Goal: Information Seeking & Learning: Learn about a topic

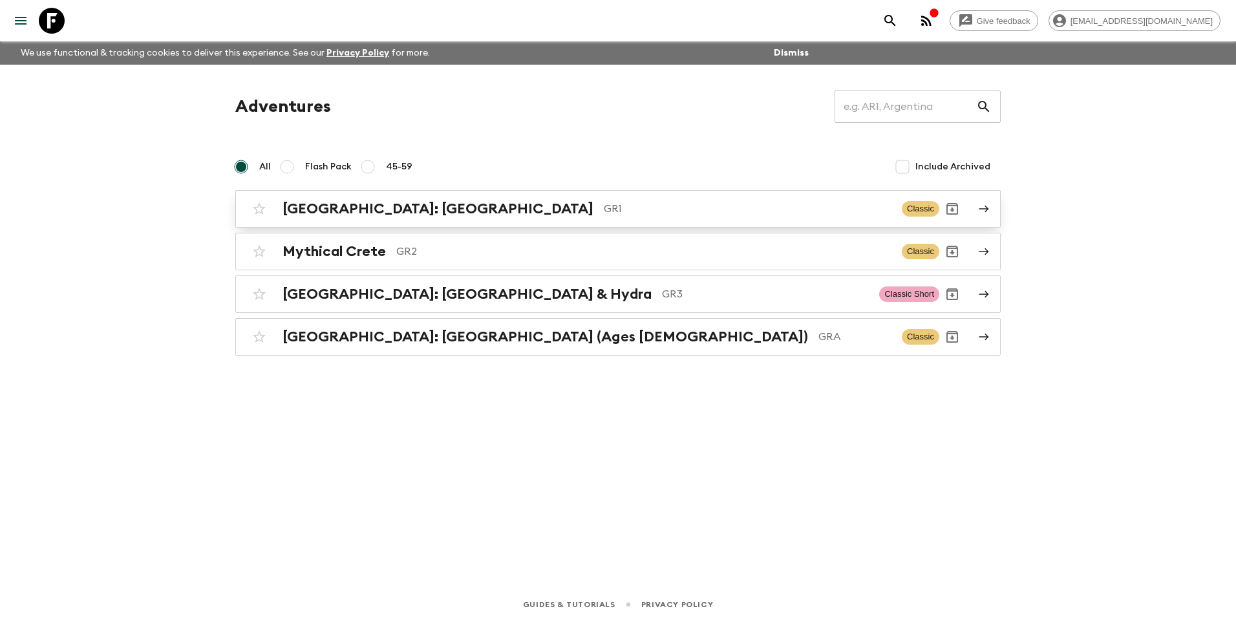
click at [328, 207] on h2 "[GEOGRAPHIC_DATA]: [GEOGRAPHIC_DATA]" at bounding box center [437, 208] width 311 height 17
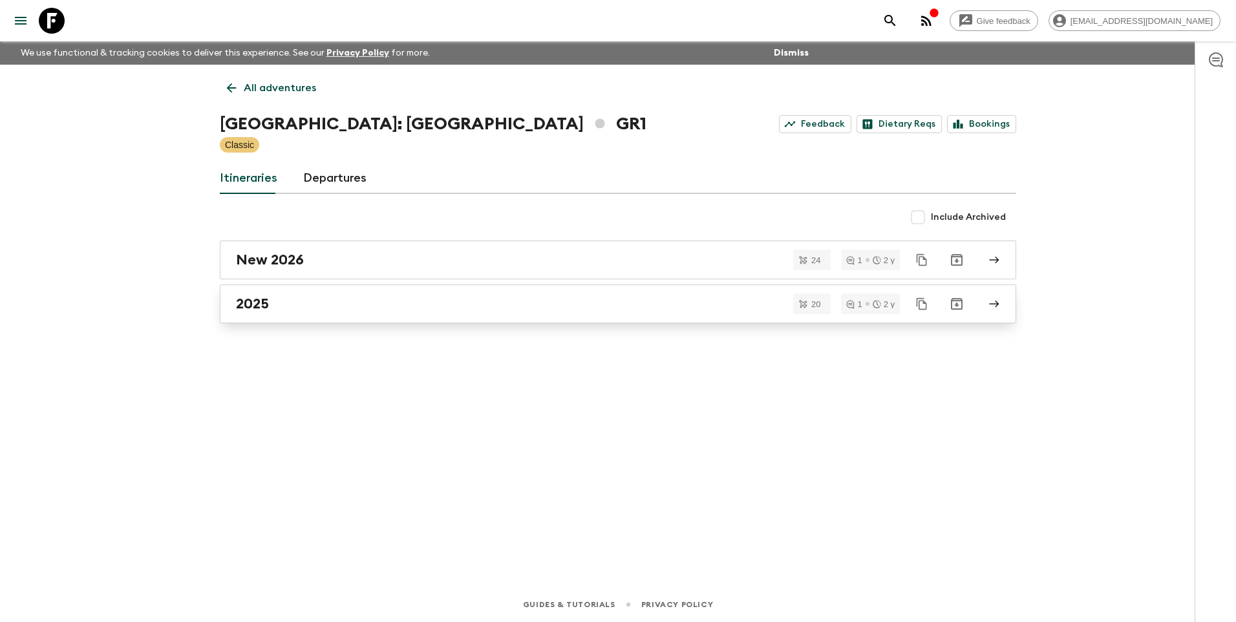
click at [242, 312] on link "2025" at bounding box center [618, 303] width 796 height 39
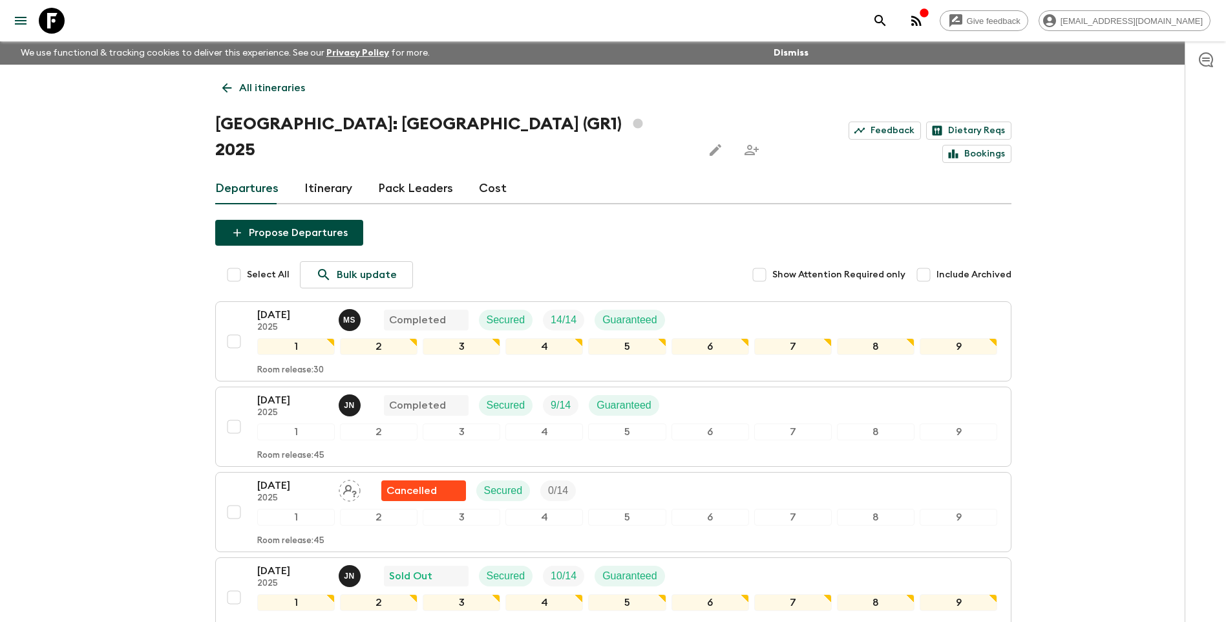
click at [237, 89] on link "All itineraries" at bounding box center [263, 88] width 97 height 26
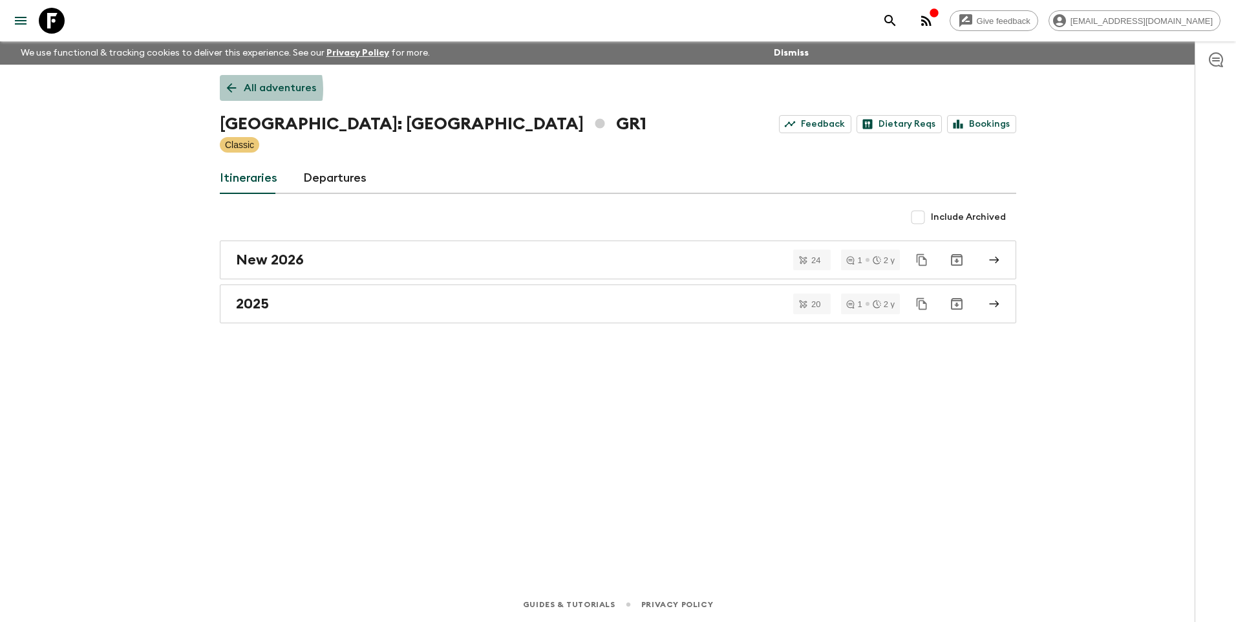
click at [237, 89] on icon at bounding box center [231, 88] width 14 height 14
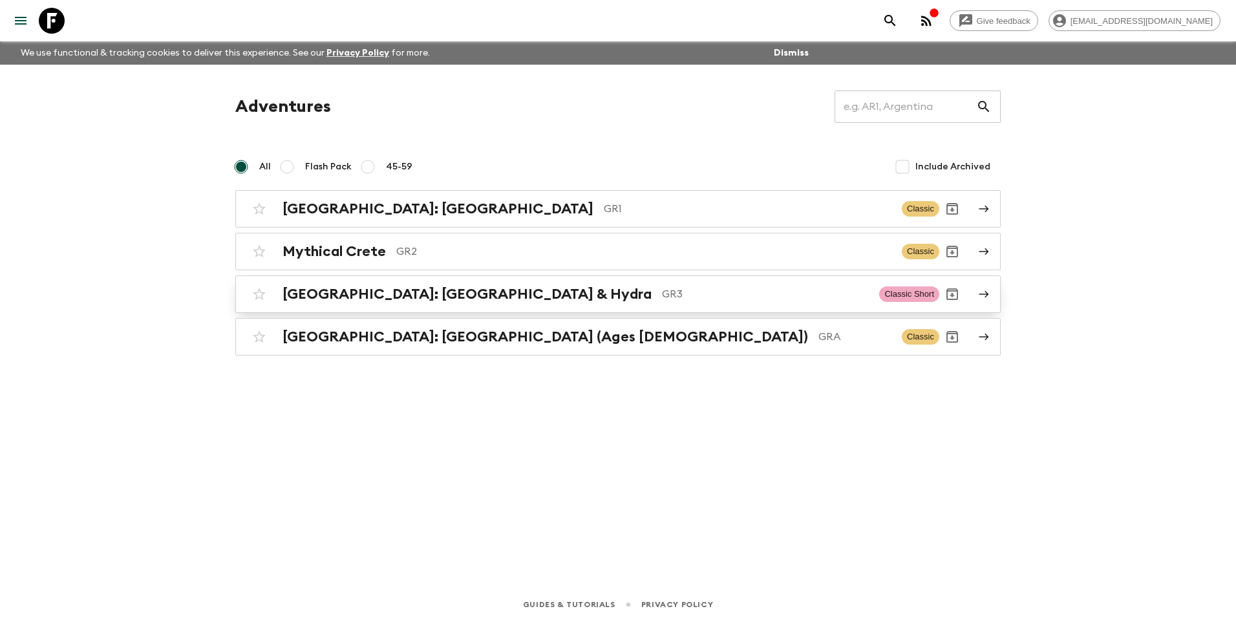
click at [381, 295] on h2 "[GEOGRAPHIC_DATA]: [GEOGRAPHIC_DATA] & Hydra" at bounding box center [466, 294] width 369 height 17
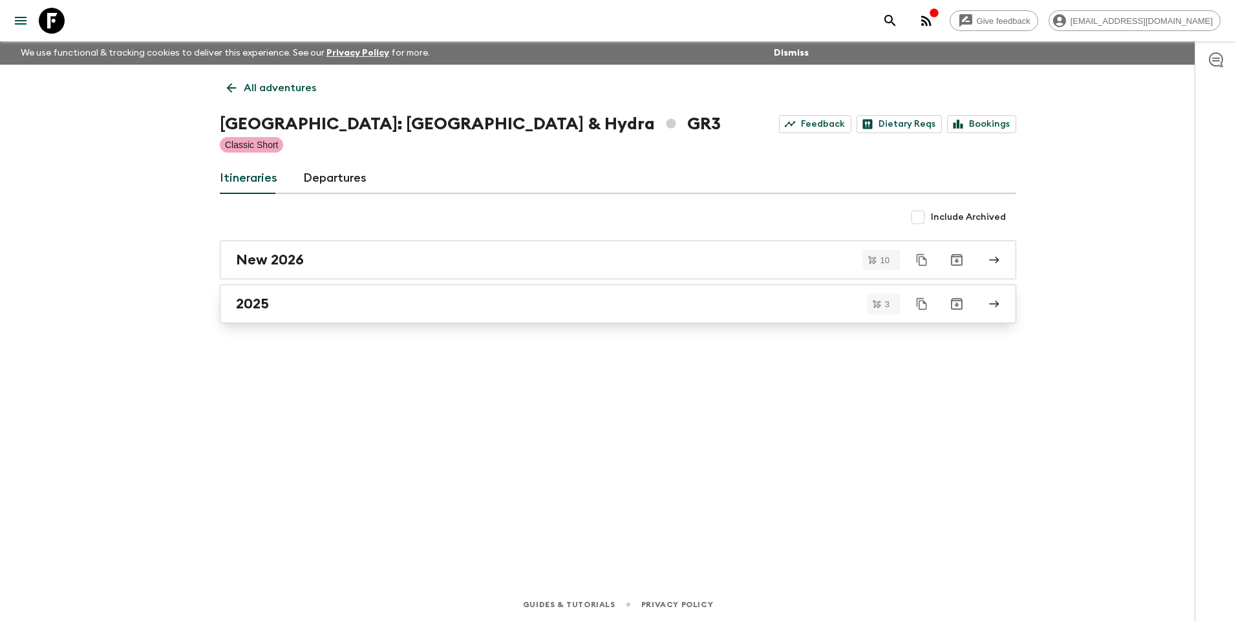
click at [295, 303] on div "2025" at bounding box center [605, 303] width 739 height 17
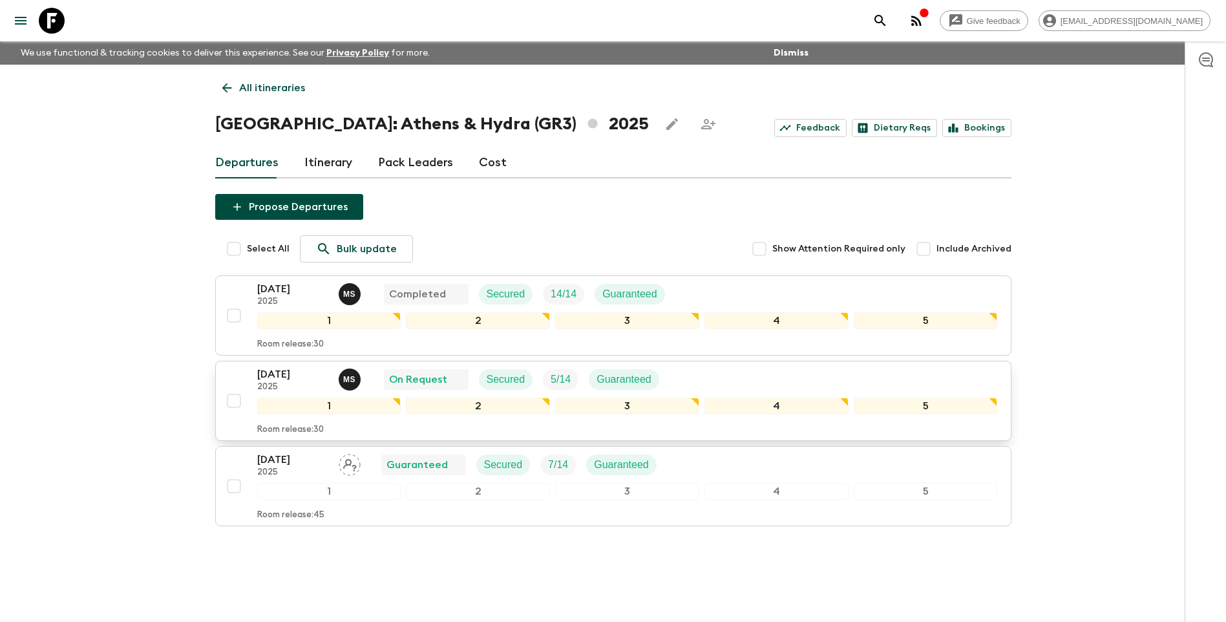
click at [269, 377] on p "[DATE]" at bounding box center [292, 374] width 71 height 16
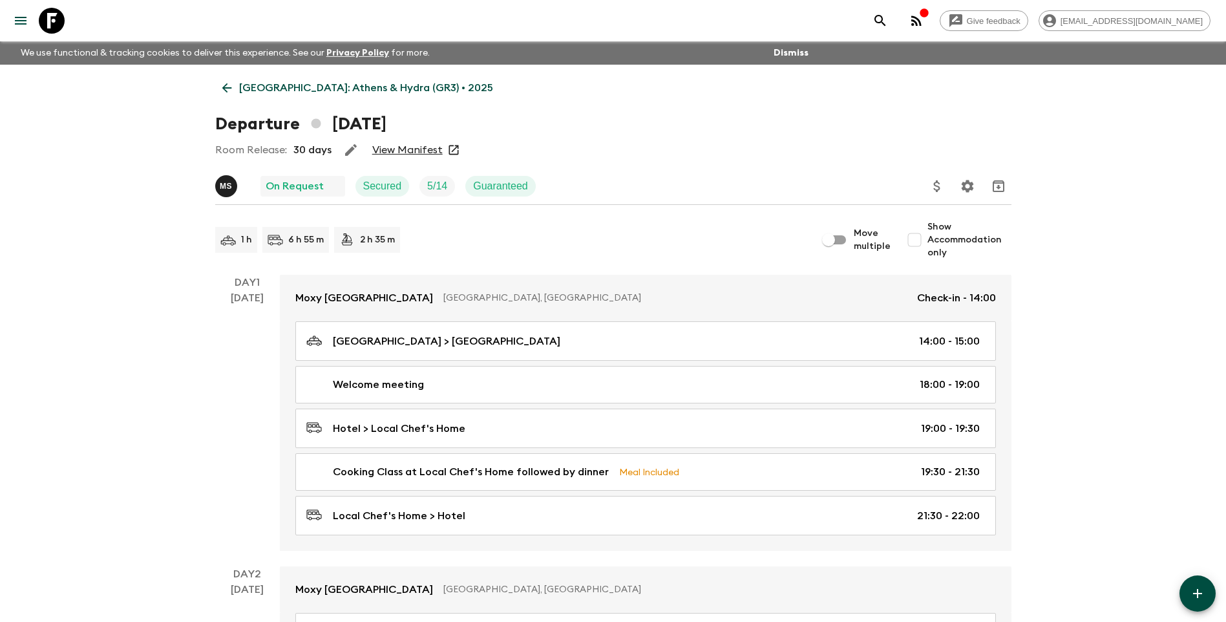
click at [405, 149] on link "View Manifest" at bounding box center [407, 149] width 70 height 13
click at [293, 87] on p "[GEOGRAPHIC_DATA]: Athens & Hydra (GR3) • 2025" at bounding box center [366, 88] width 254 height 16
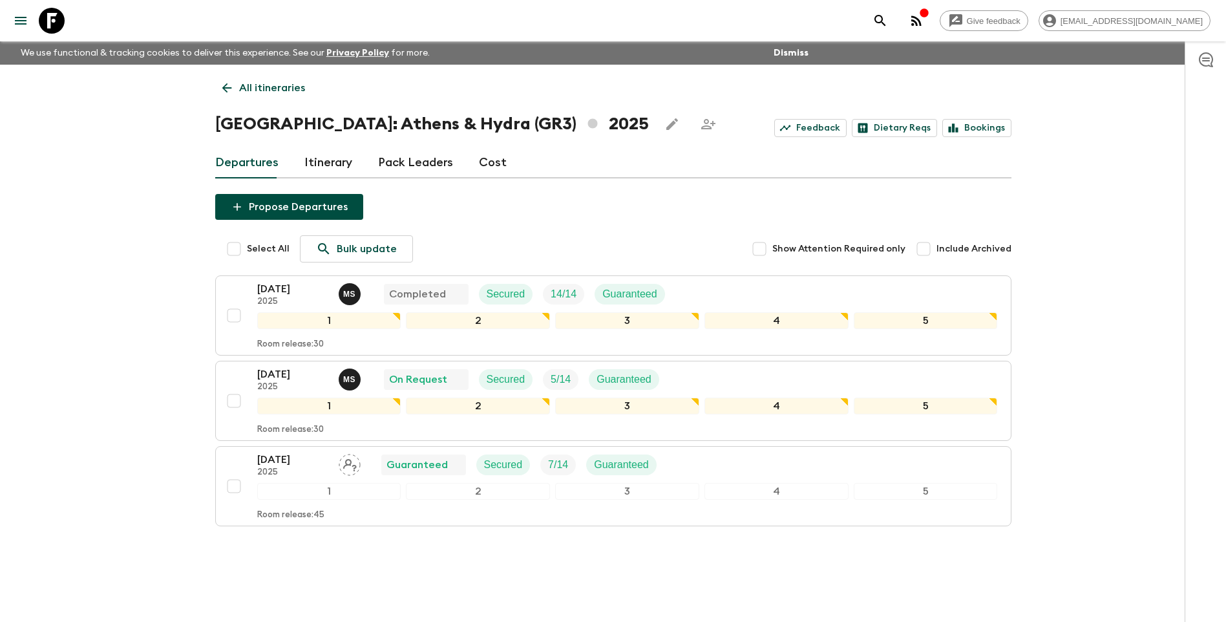
click at [498, 156] on link "Cost" at bounding box center [493, 162] width 28 height 31
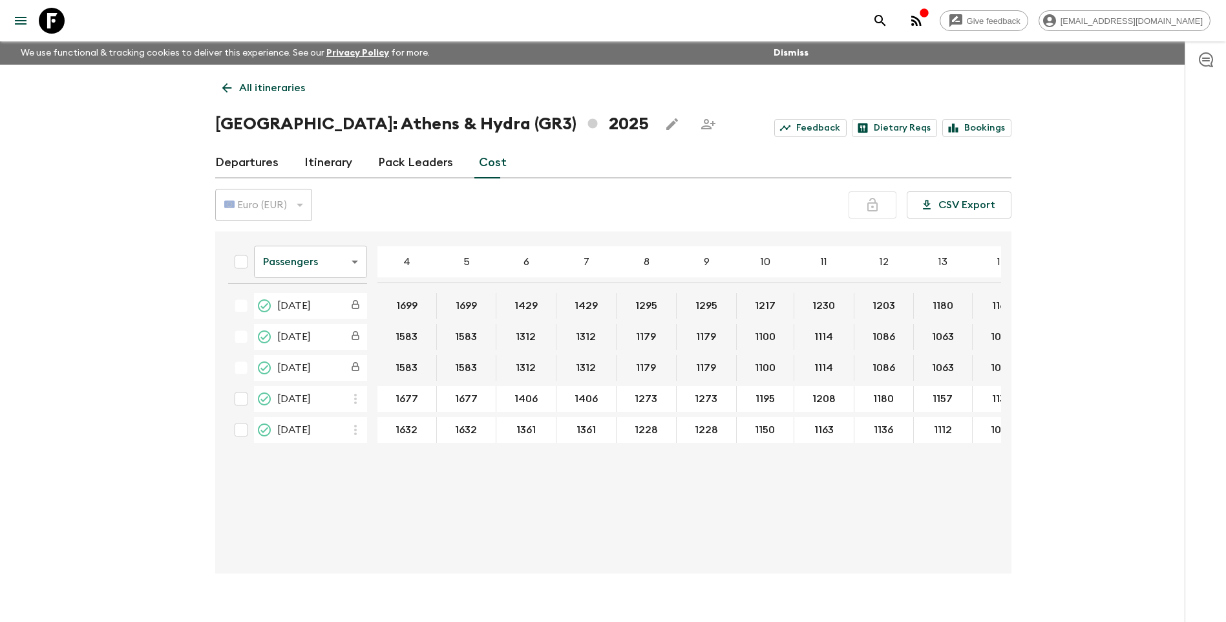
click at [246, 89] on p "All itineraries" at bounding box center [272, 88] width 66 height 16
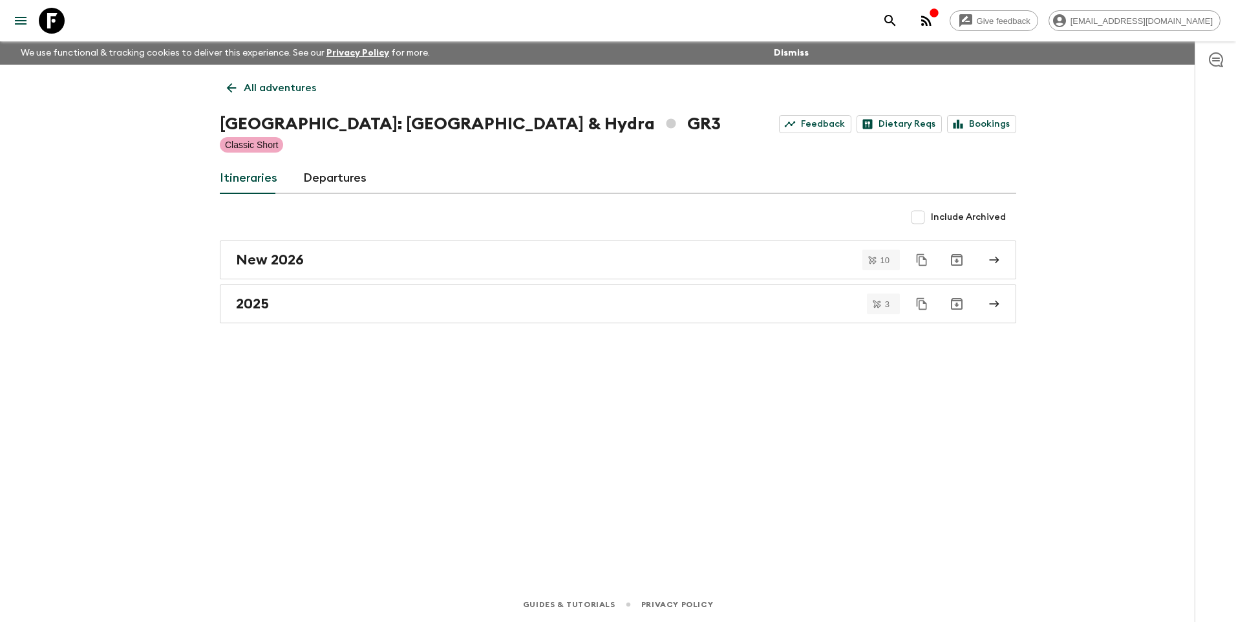
click at [246, 89] on p "All adventures" at bounding box center [280, 88] width 72 height 16
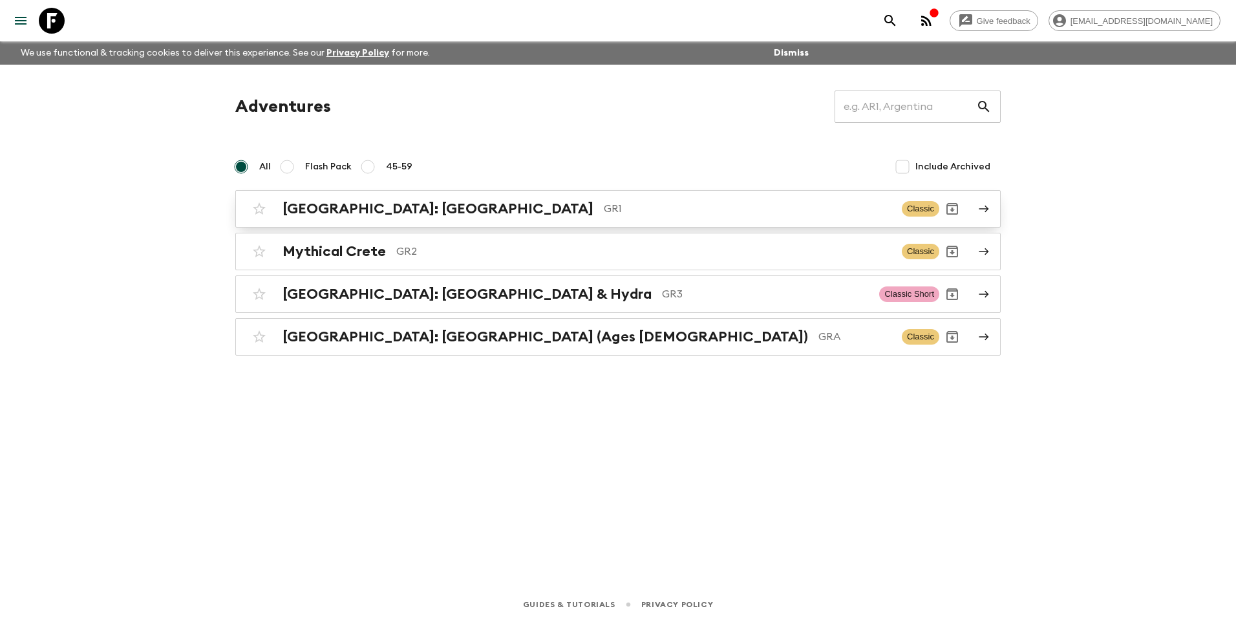
click at [364, 217] on h2 "[GEOGRAPHIC_DATA]: [GEOGRAPHIC_DATA]" at bounding box center [437, 208] width 311 height 17
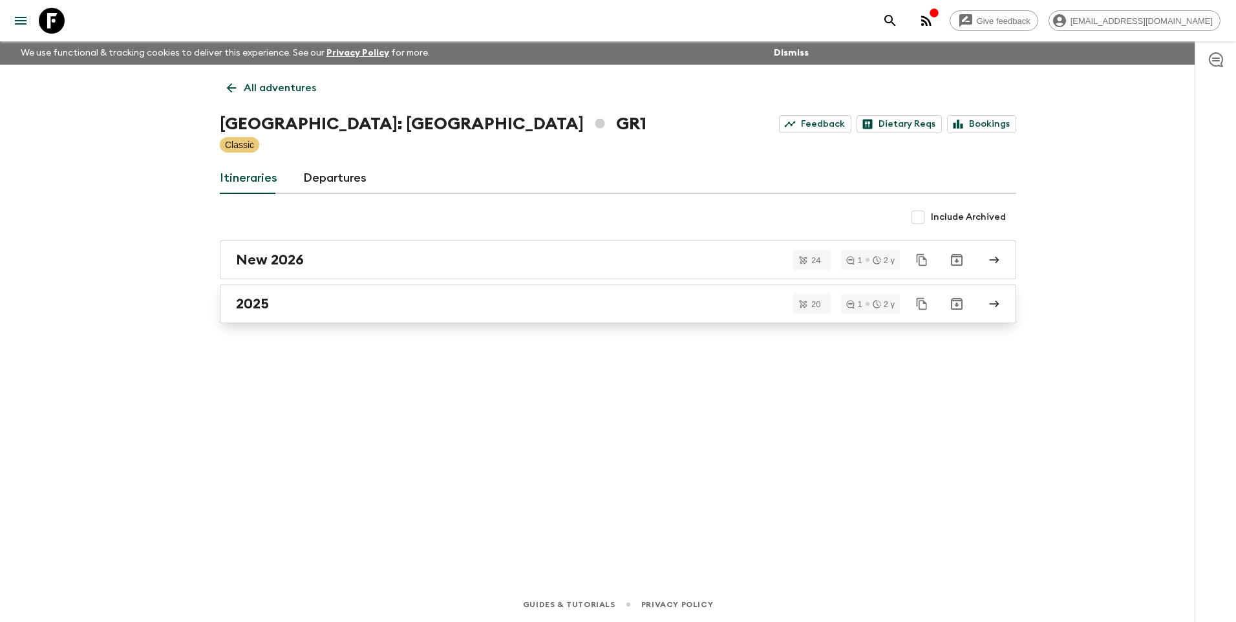
click at [250, 312] on link "2025" at bounding box center [618, 303] width 796 height 39
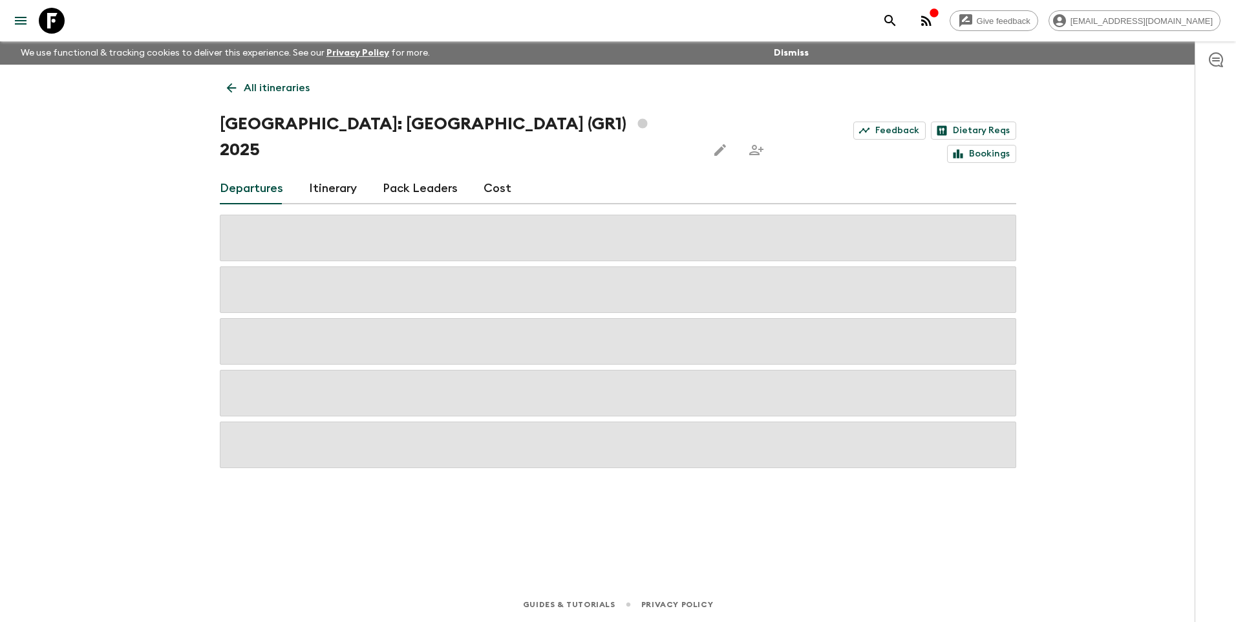
click at [236, 79] on link "All itineraries" at bounding box center [268, 88] width 97 height 26
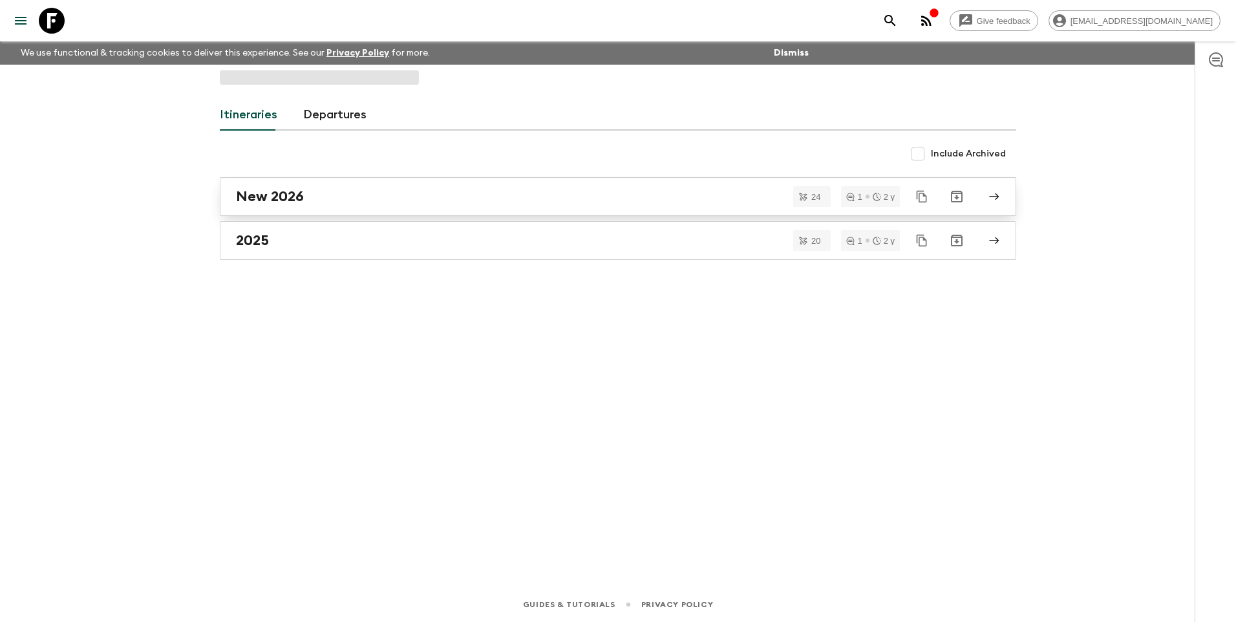
click at [288, 204] on h2 "New 2026" at bounding box center [270, 196] width 68 height 17
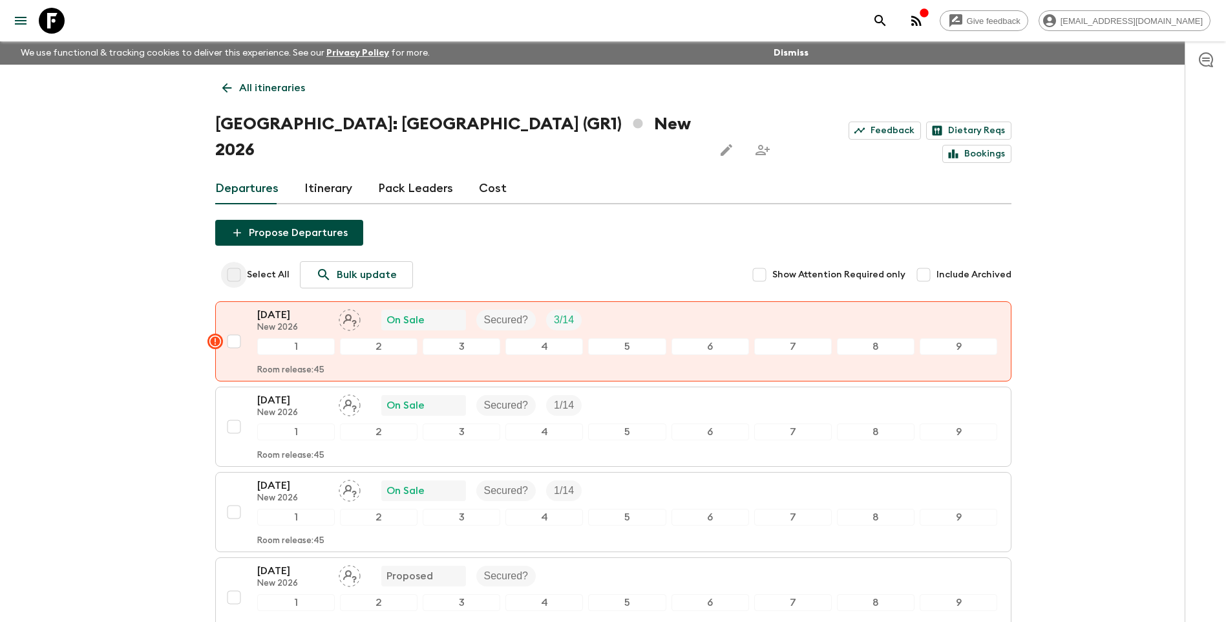
click at [231, 262] on input "Select All" at bounding box center [234, 275] width 26 height 26
checkbox input "true"
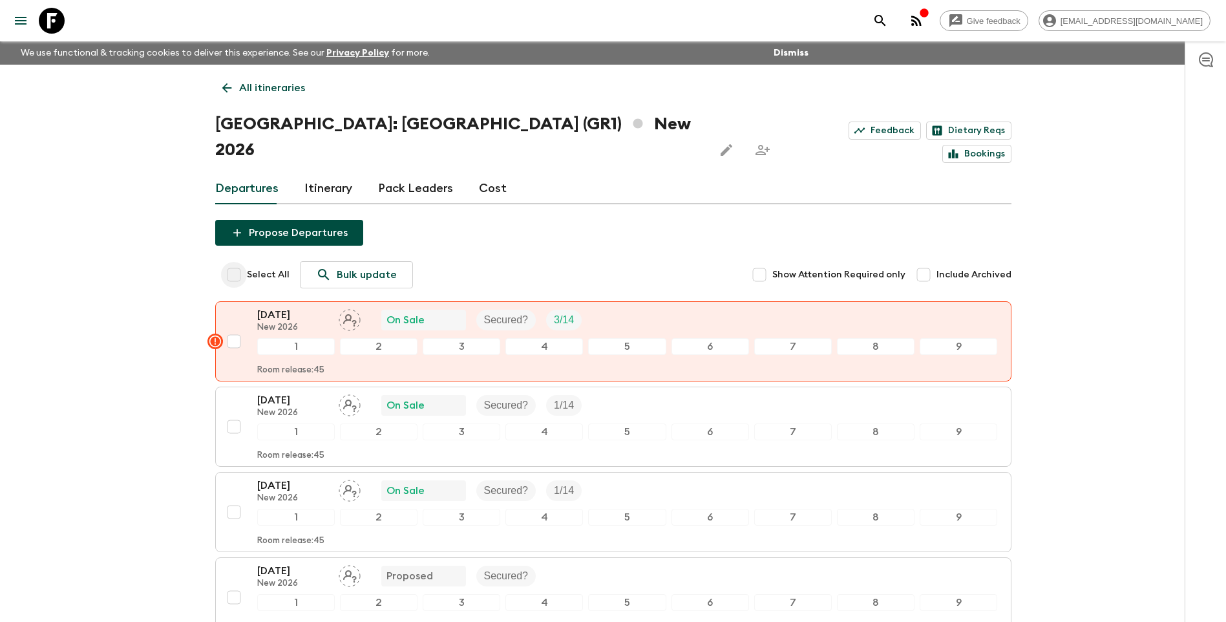
checkbox input "true"
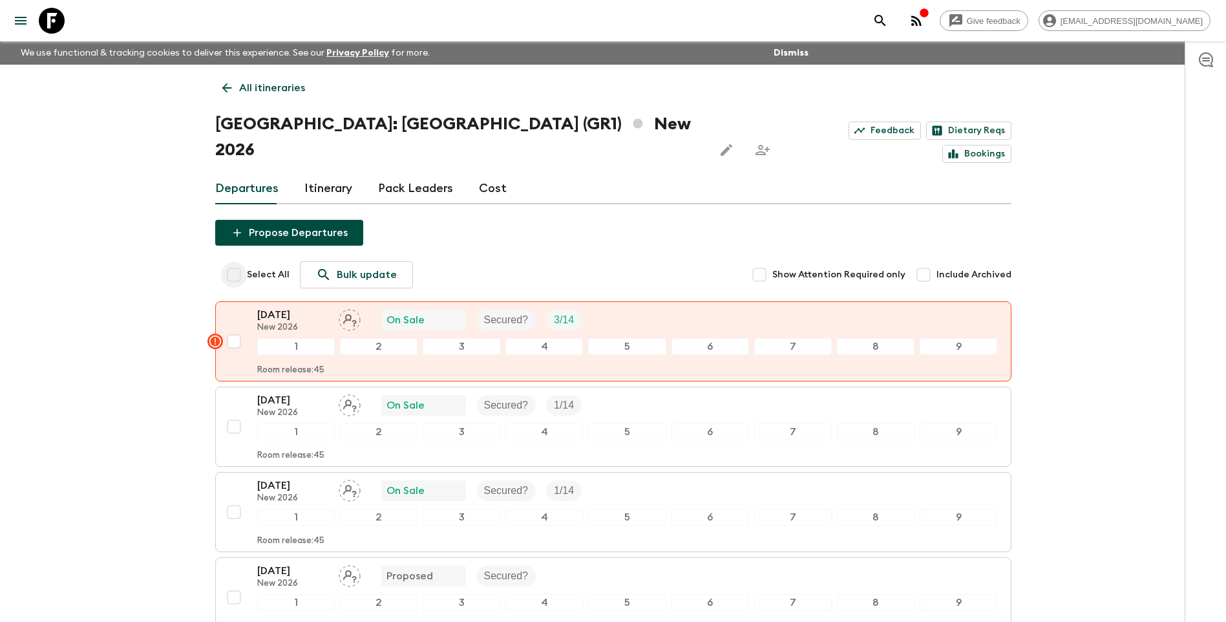
checkbox input "true"
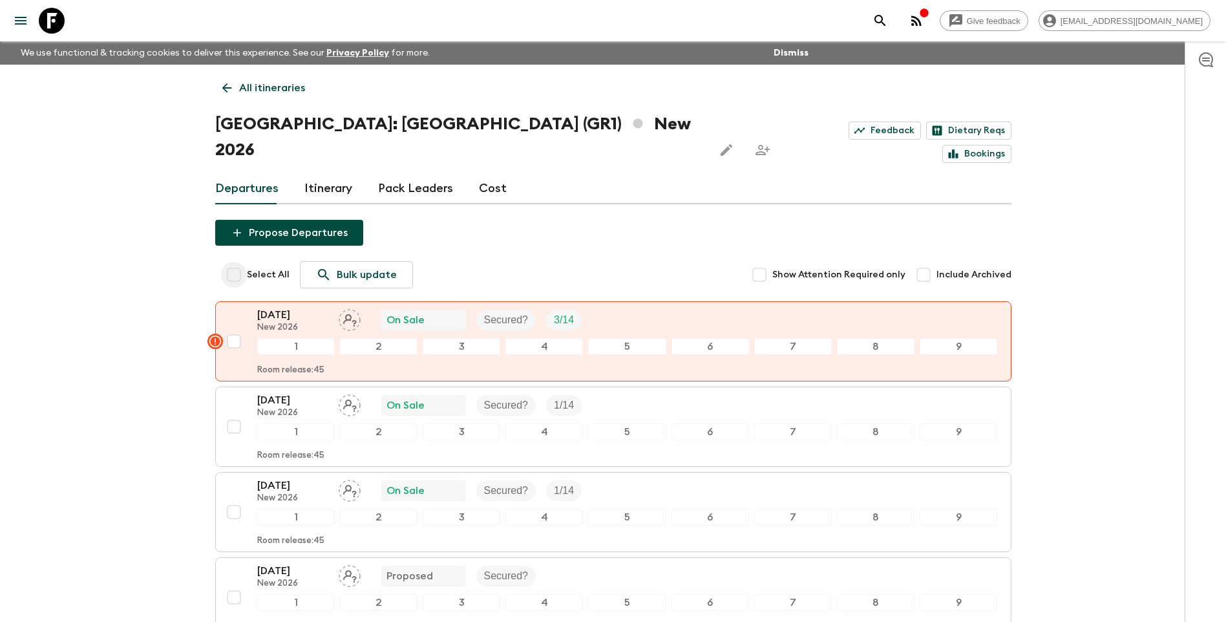
checkbox input "true"
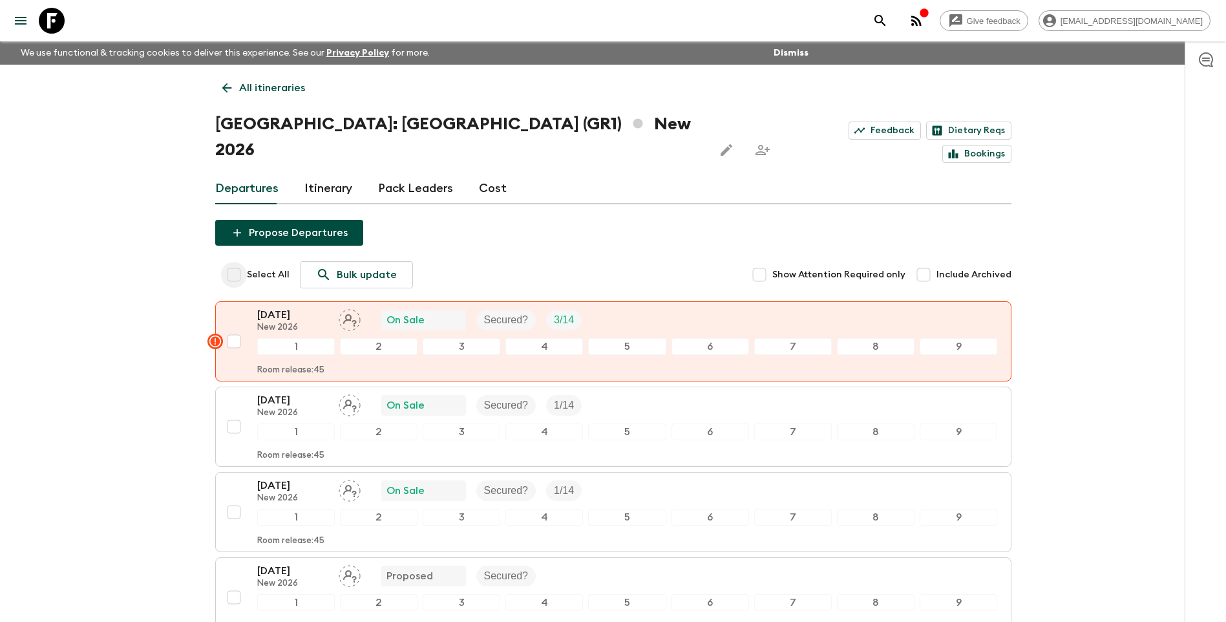
checkbox input "true"
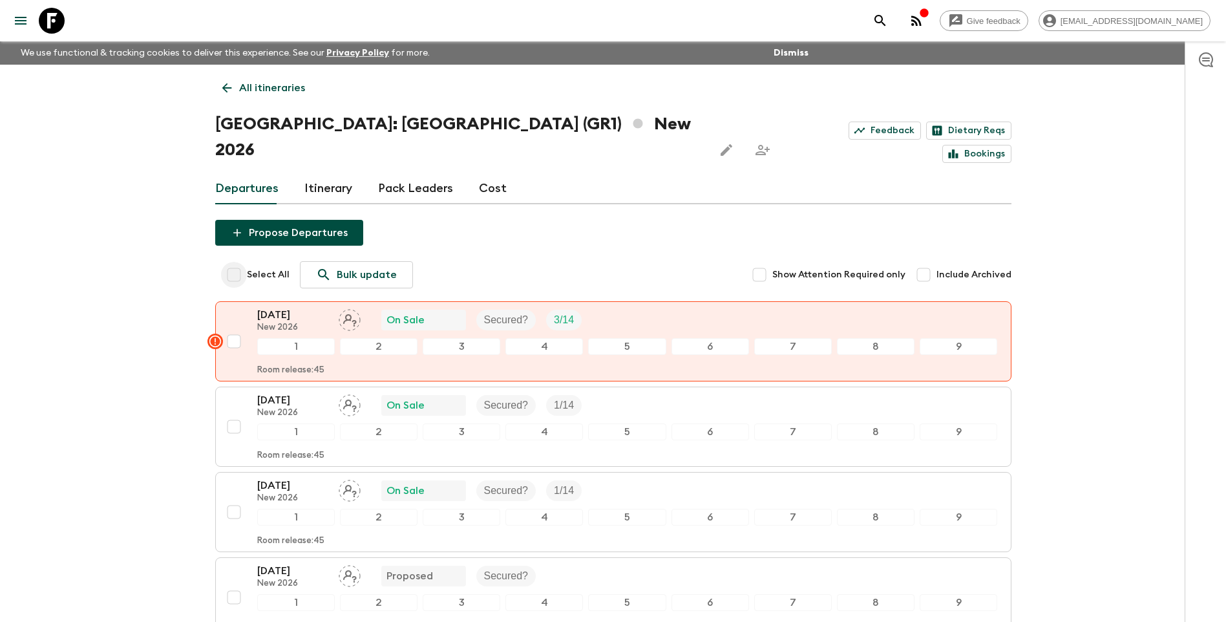
checkbox input "true"
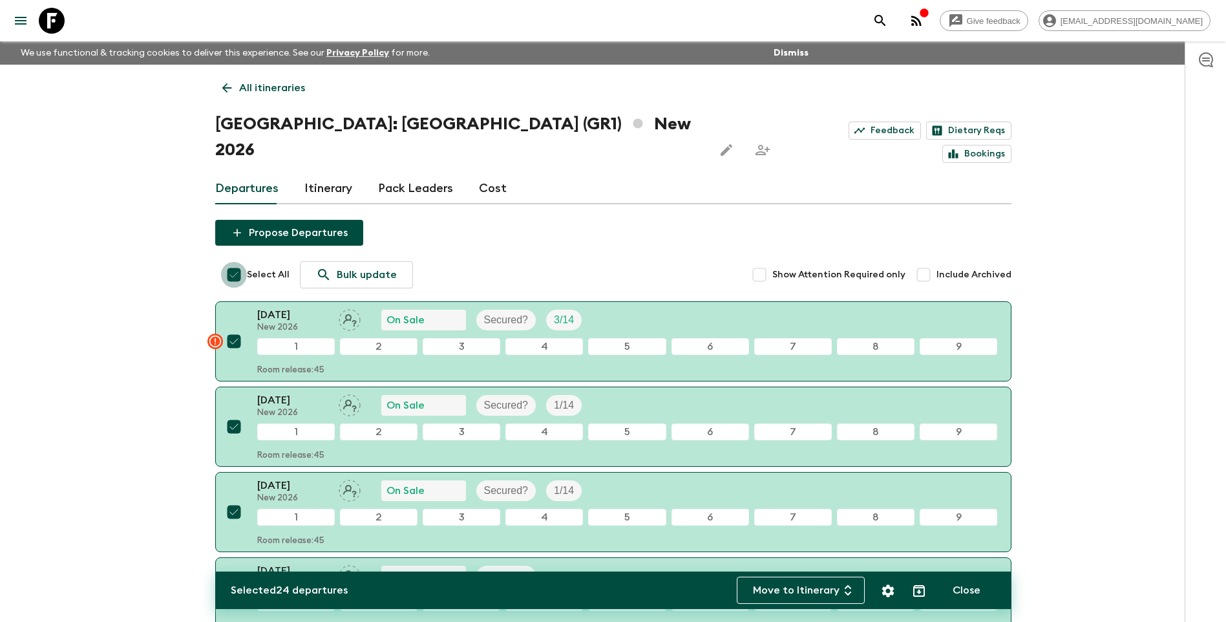
click at [231, 262] on input "Select All" at bounding box center [234, 275] width 26 height 26
checkbox input "false"
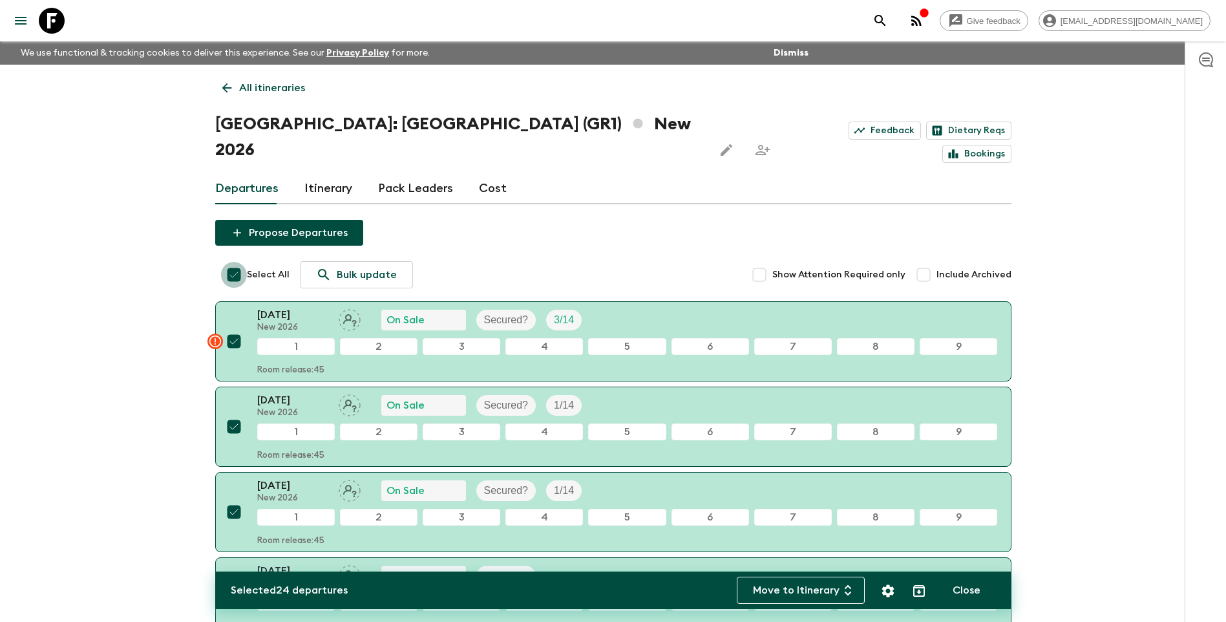
checkbox input "false"
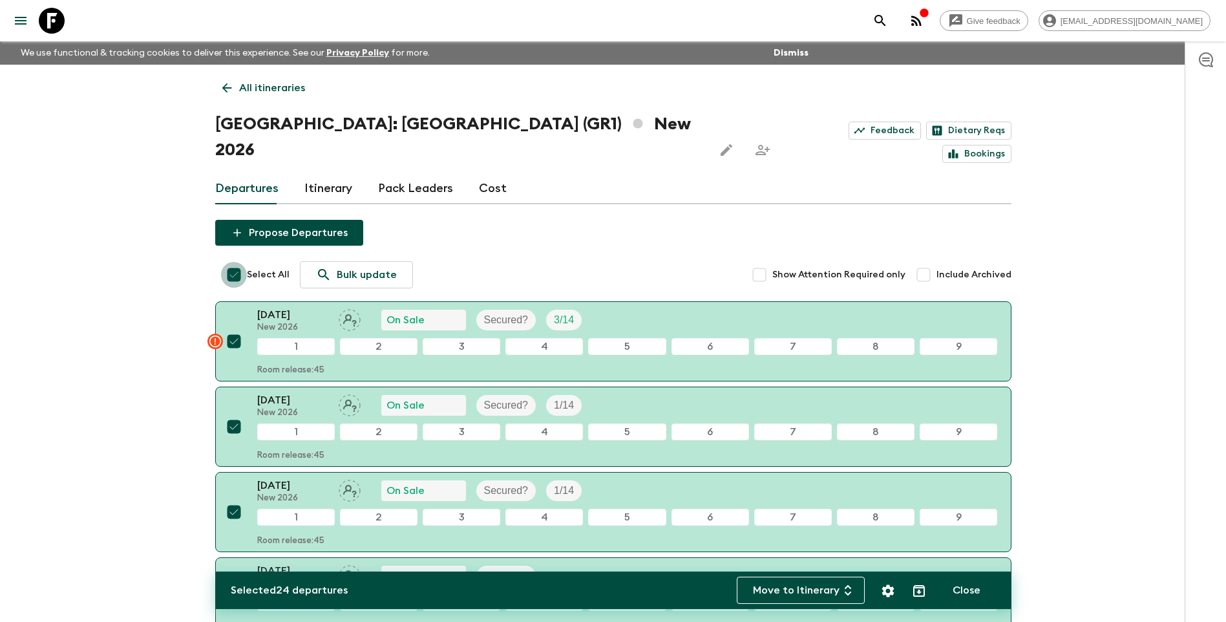
checkbox input "false"
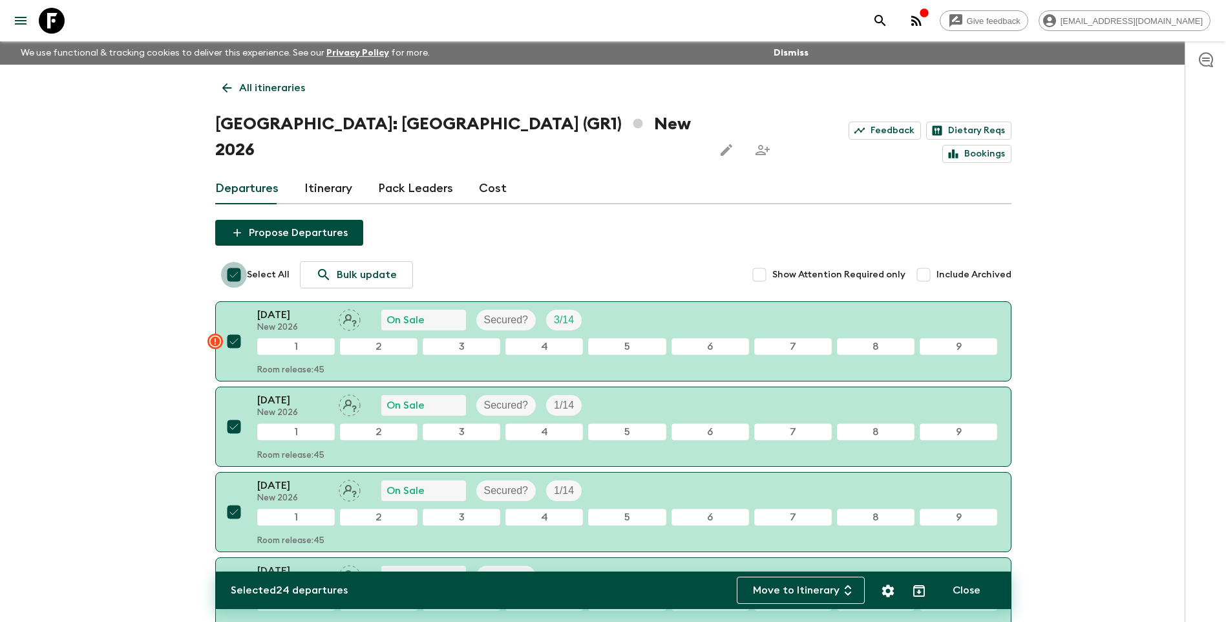
checkbox input "false"
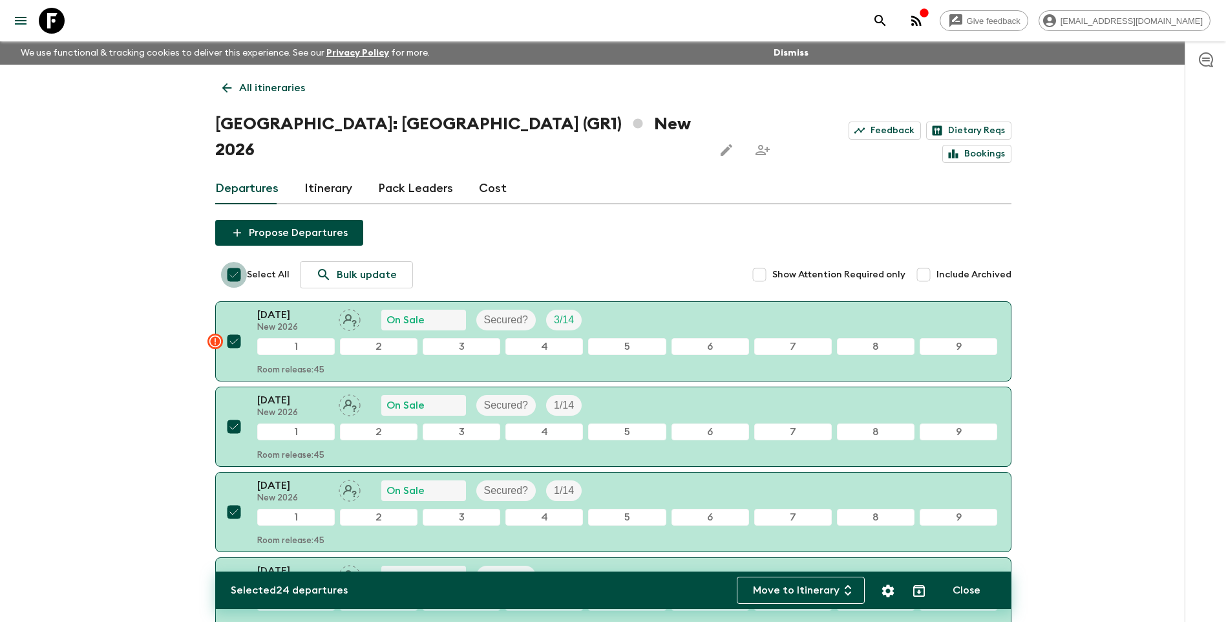
checkbox input "false"
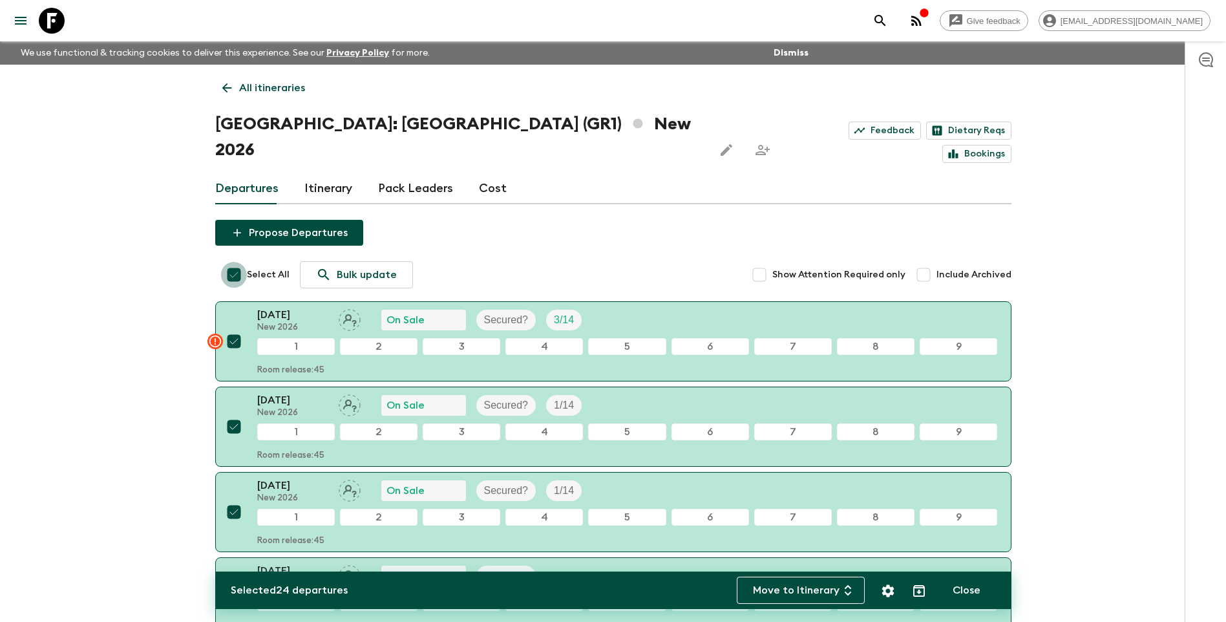
checkbox input "false"
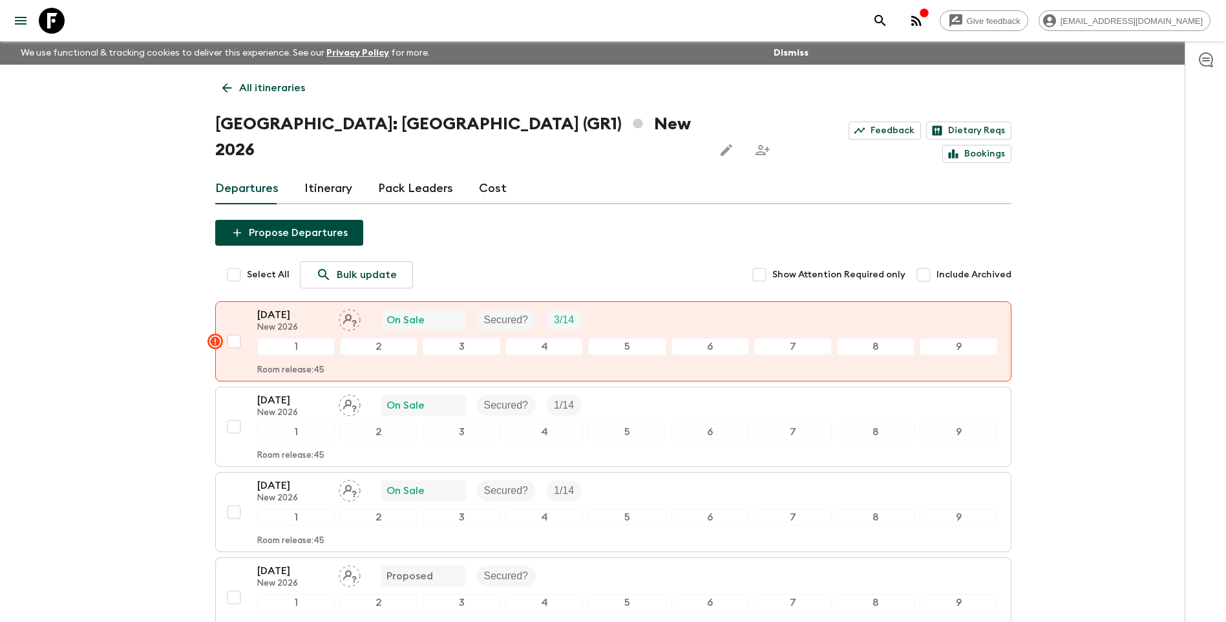
click at [235, 262] on input "Select All" at bounding box center [234, 275] width 26 height 26
checkbox input "true"
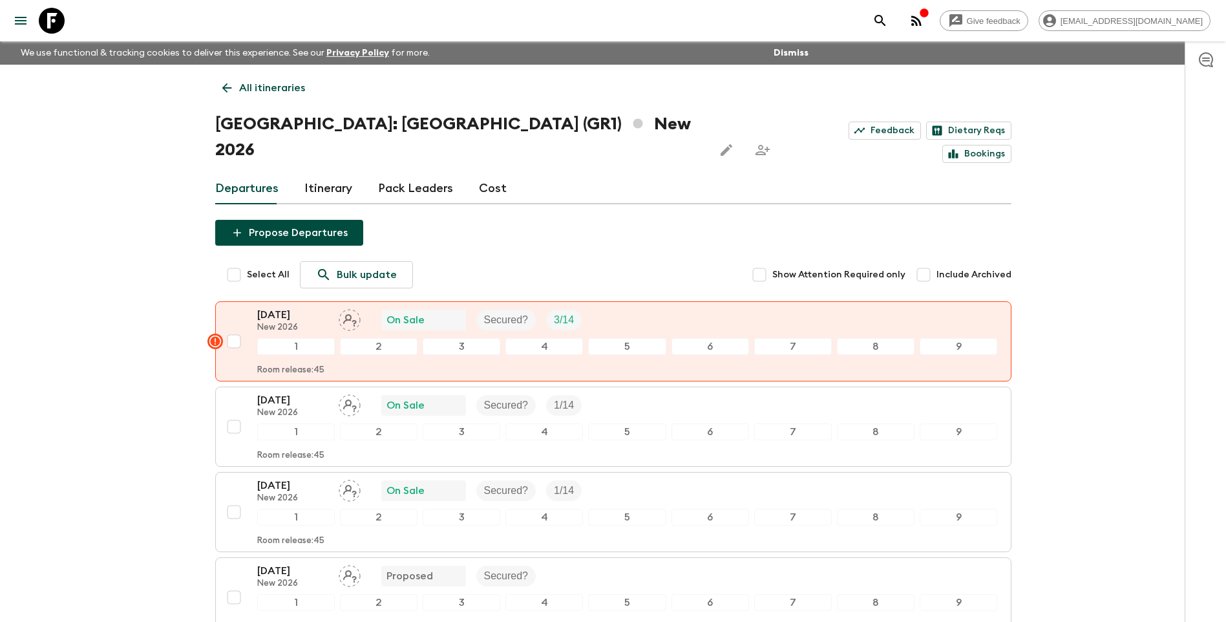
checkbox input "true"
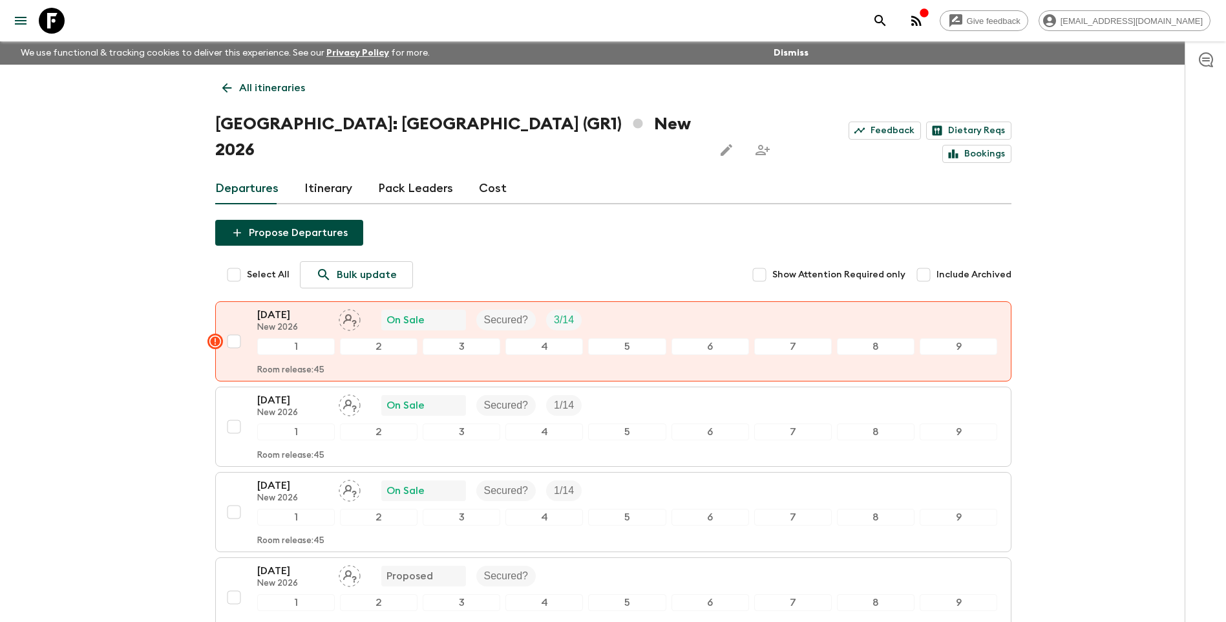
checkbox input "true"
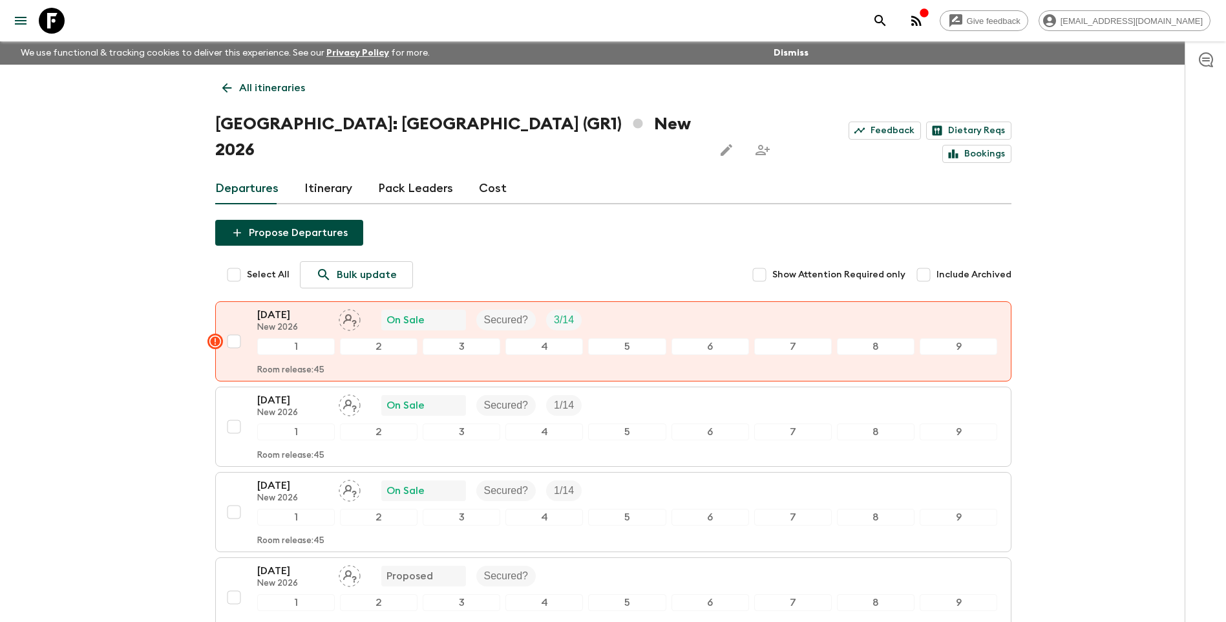
checkbox input "true"
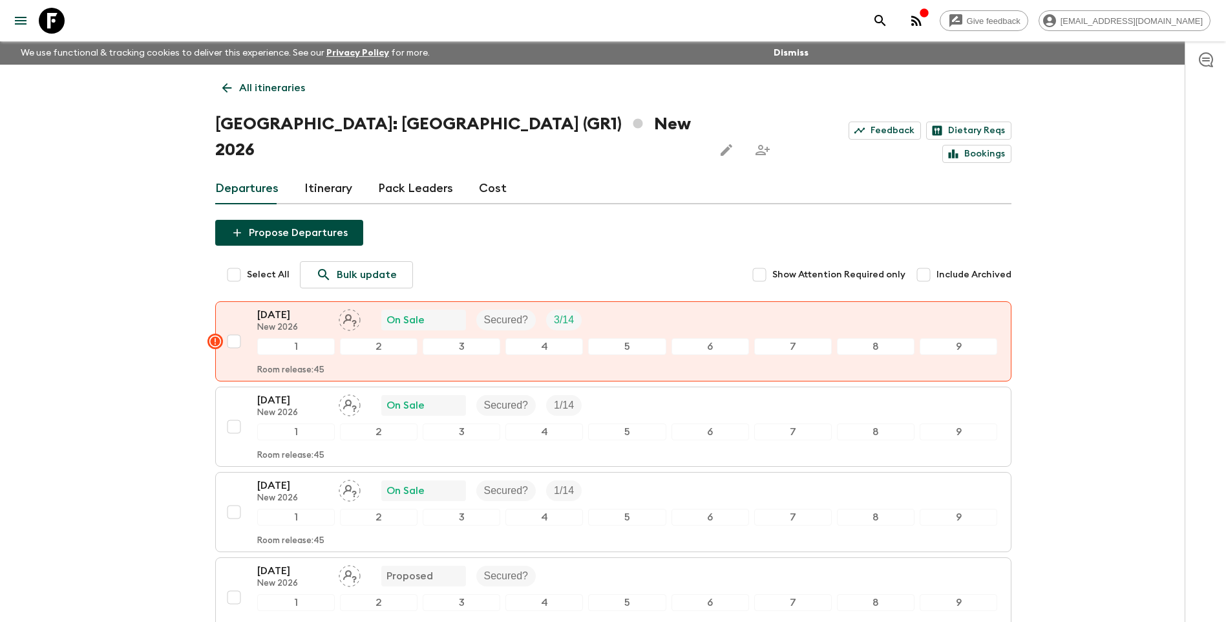
checkbox input "true"
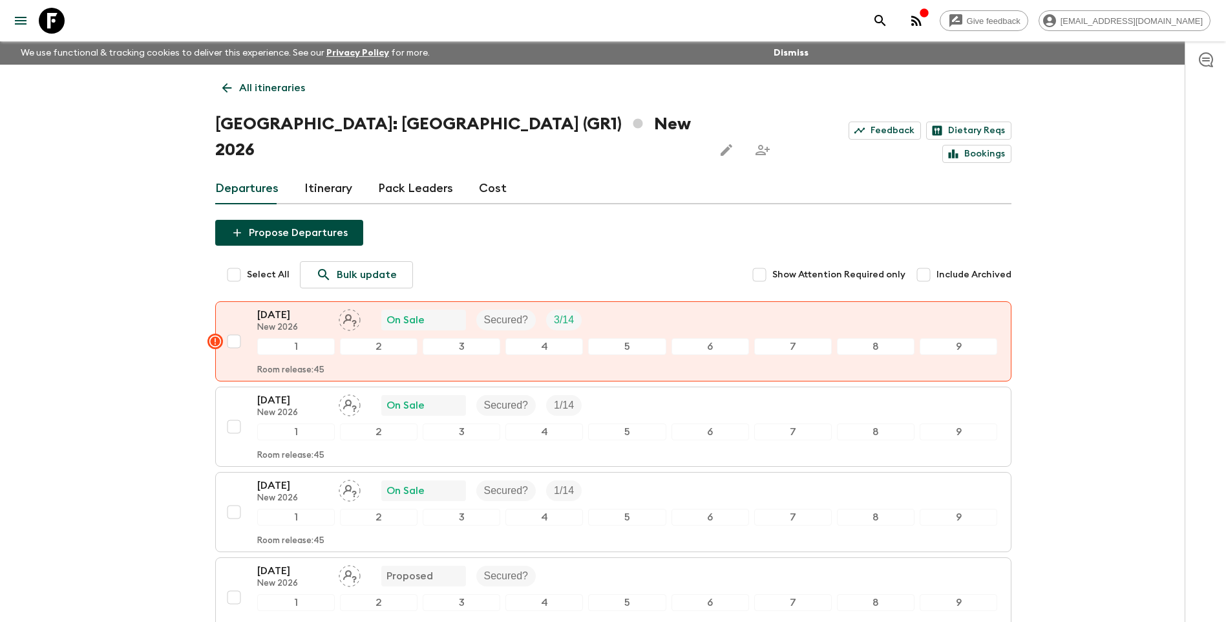
checkbox input "true"
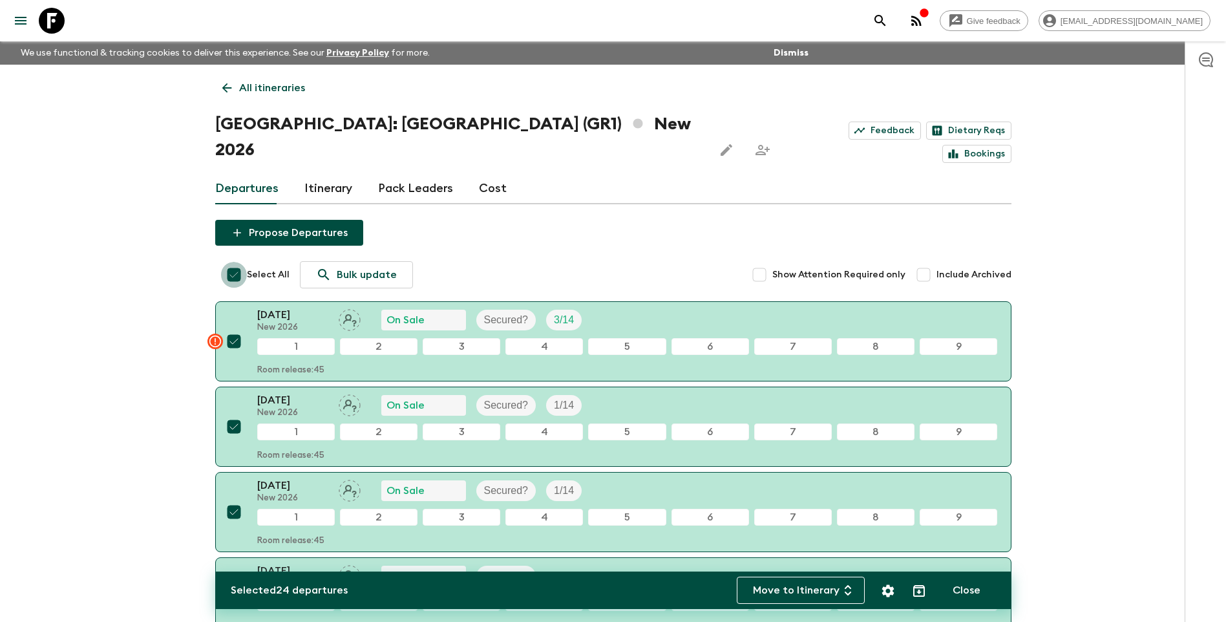
click at [235, 262] on input "Select All" at bounding box center [234, 275] width 26 height 26
checkbox input "false"
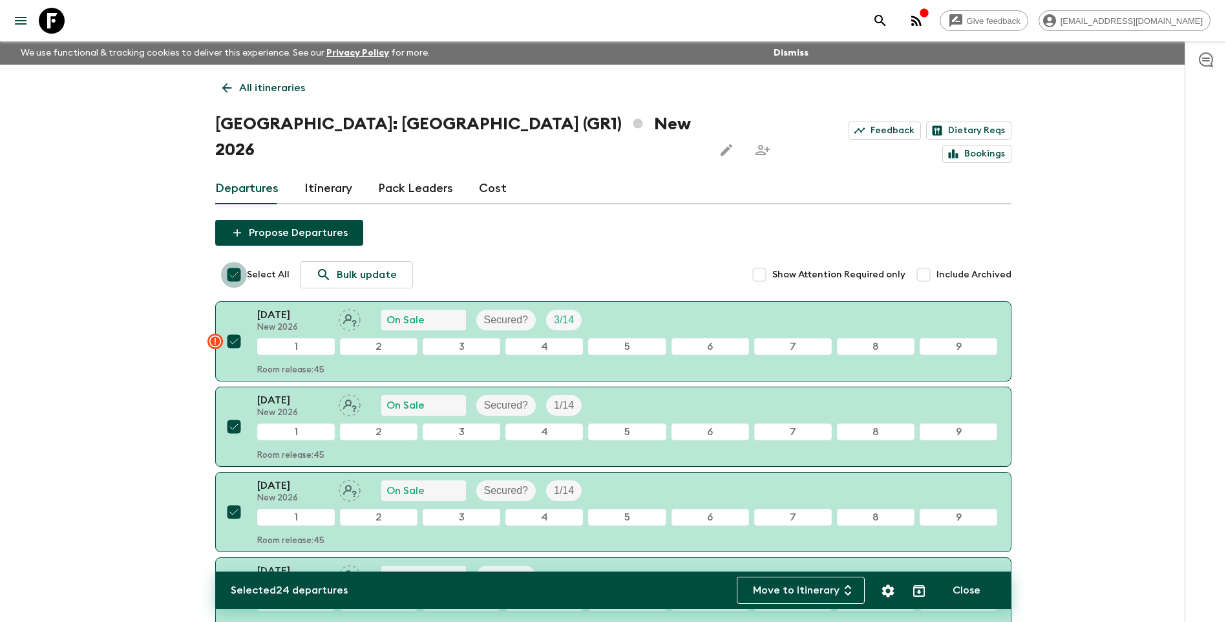
checkbox input "false"
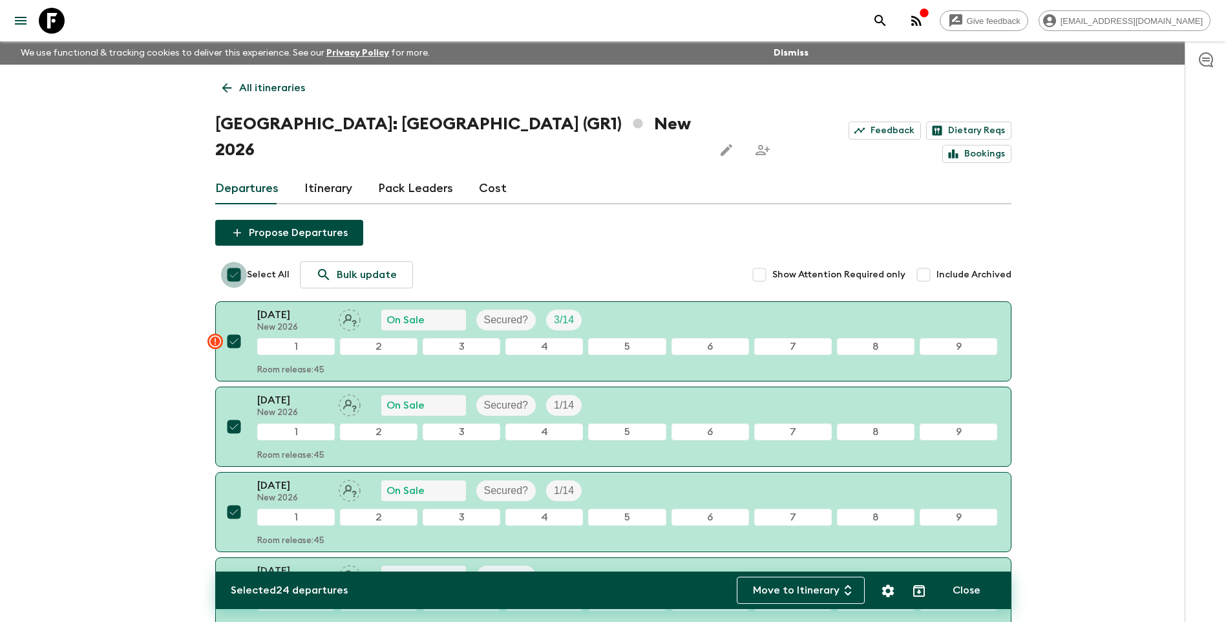
checkbox input "false"
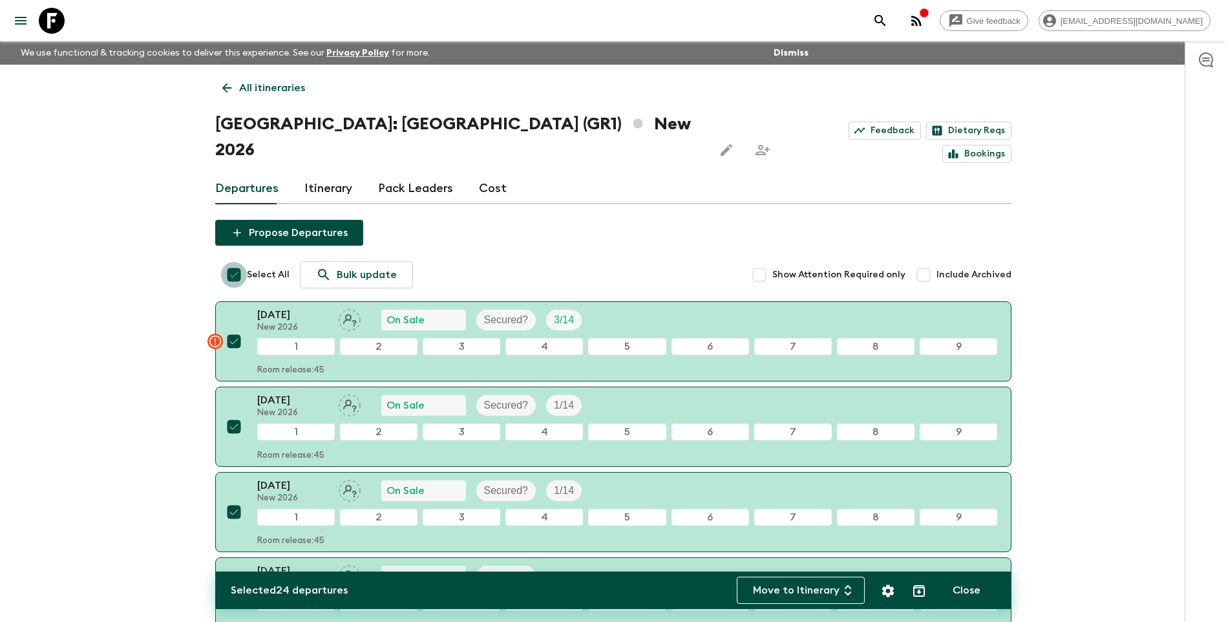
checkbox input "false"
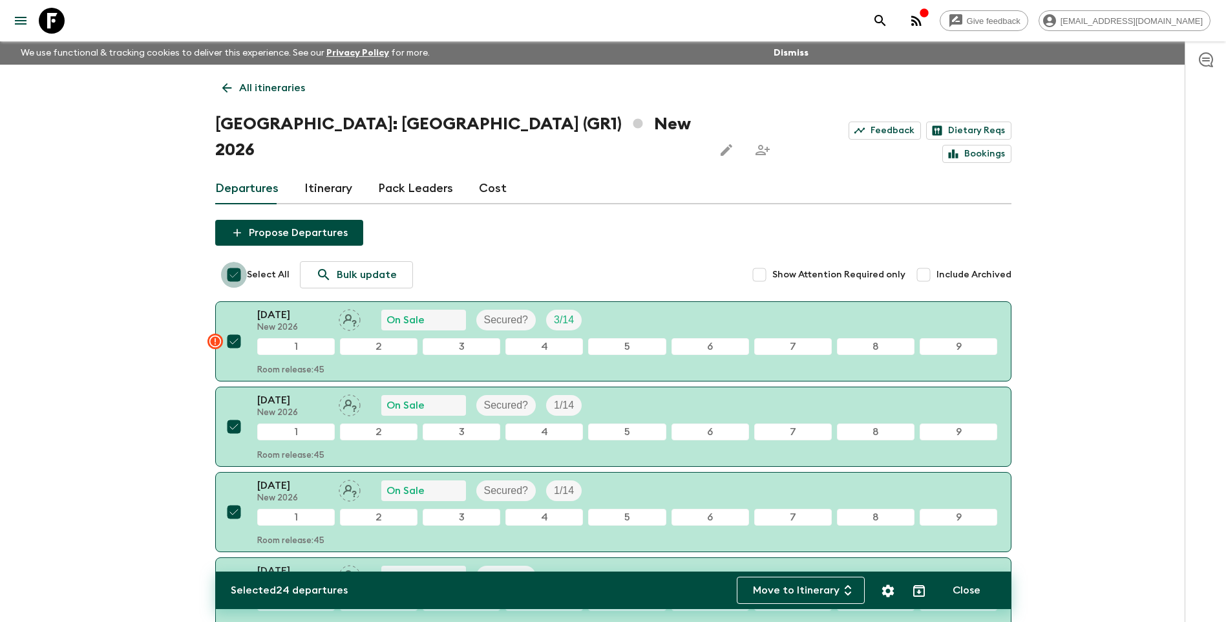
checkbox input "false"
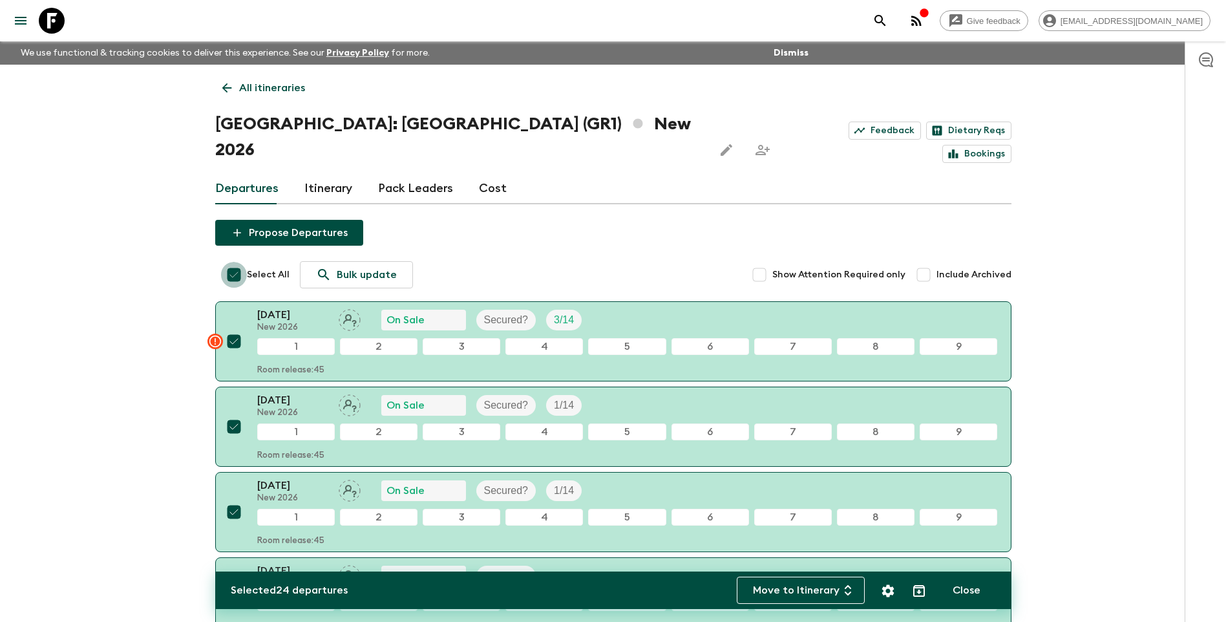
checkbox input "false"
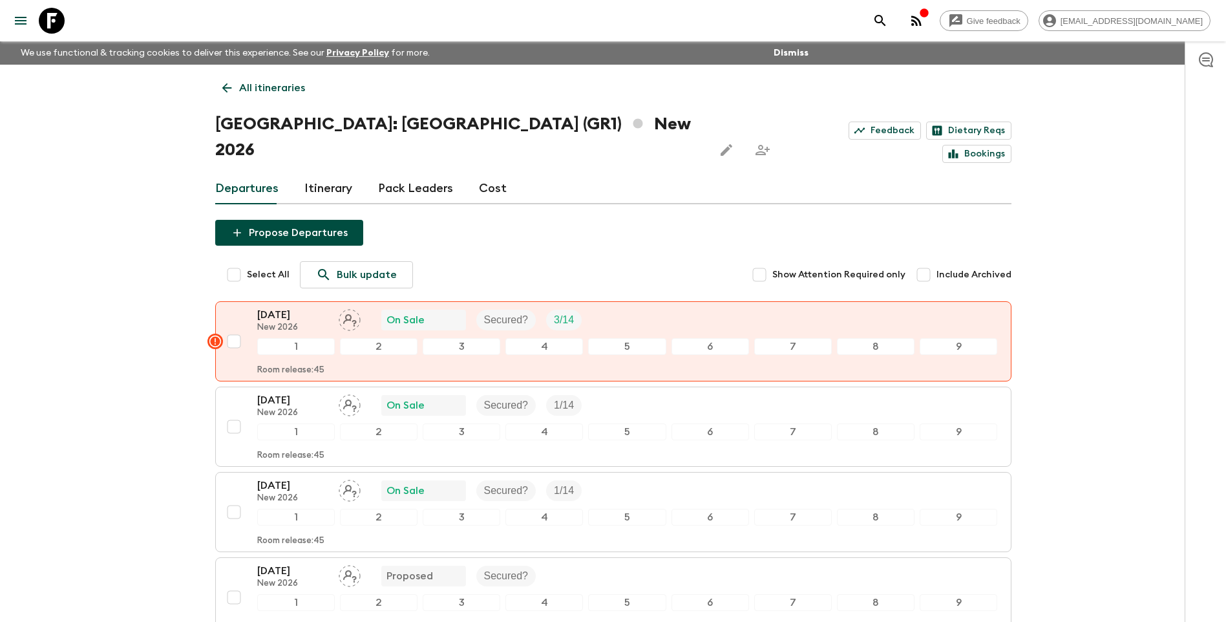
click at [271, 83] on p "All itineraries" at bounding box center [272, 88] width 66 height 16
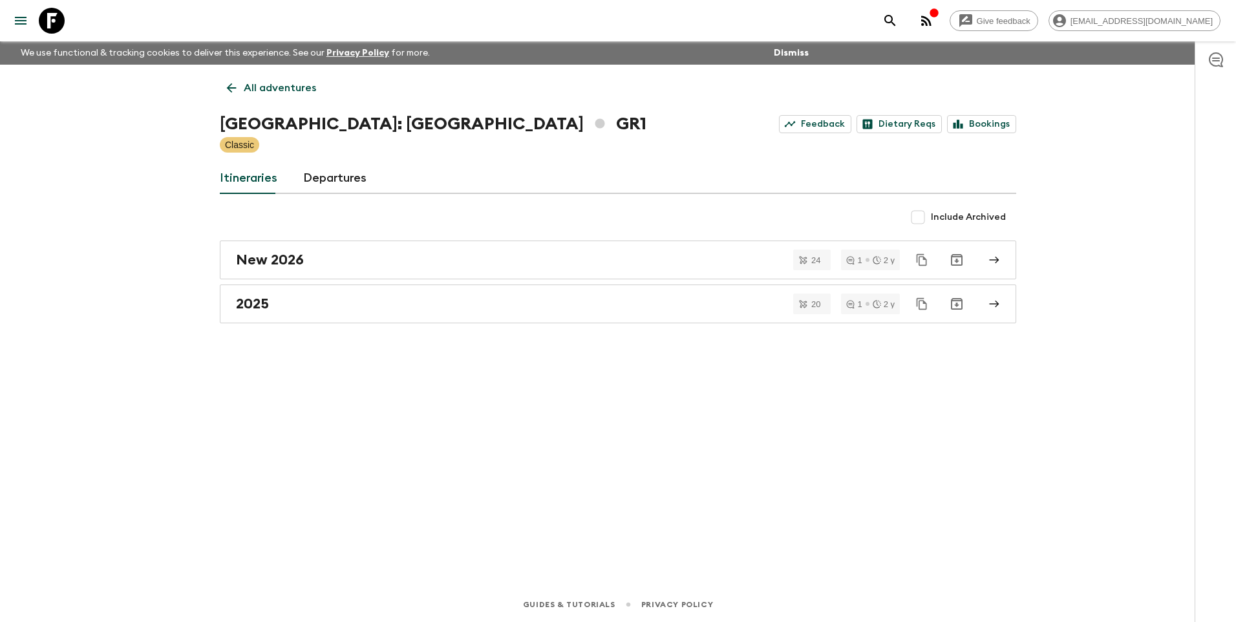
click at [275, 106] on div "All adventures [GEOGRAPHIC_DATA]: [GEOGRAPHIC_DATA] & the Islands GR1 Feedback …" at bounding box center [617, 308] width 827 height 486
click at [274, 100] on link "All adventures" at bounding box center [271, 88] width 103 height 26
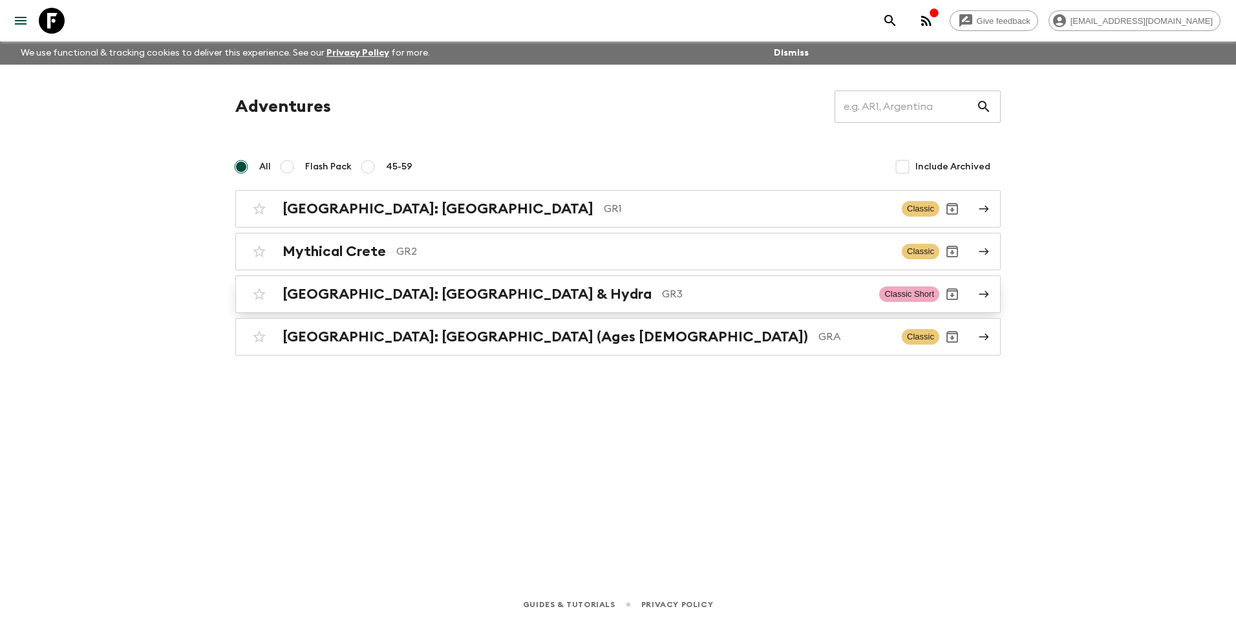
click at [378, 292] on h2 "[GEOGRAPHIC_DATA]: [GEOGRAPHIC_DATA] & Hydra" at bounding box center [466, 294] width 369 height 17
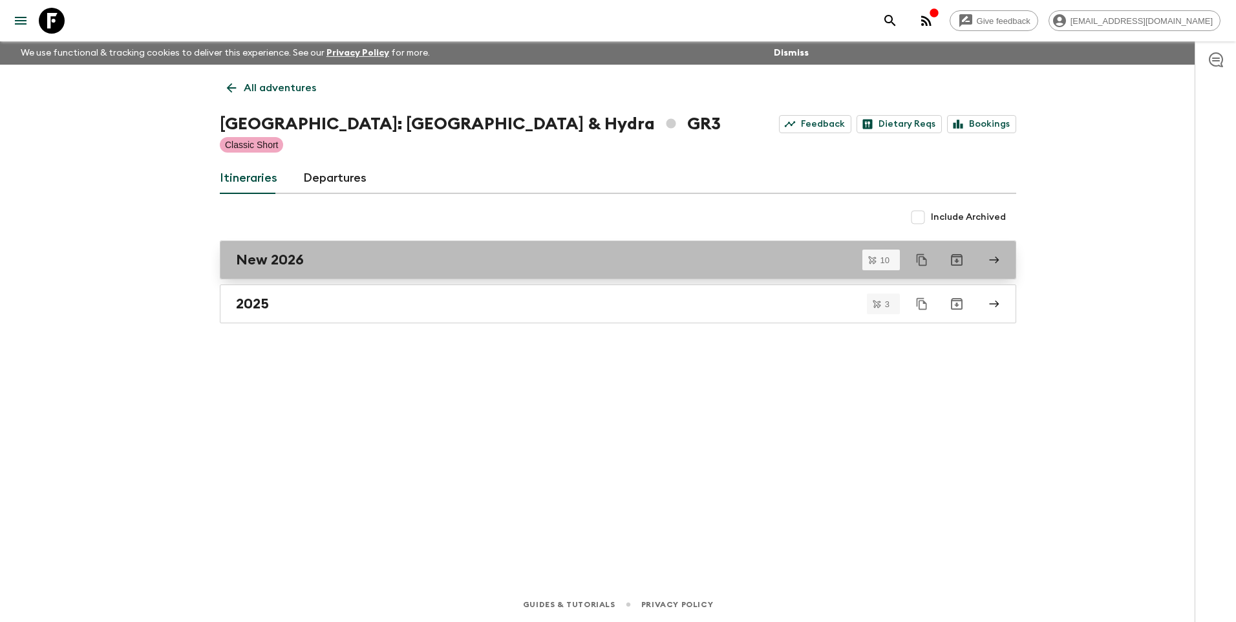
click at [273, 248] on link "New 2026" at bounding box center [618, 259] width 796 height 39
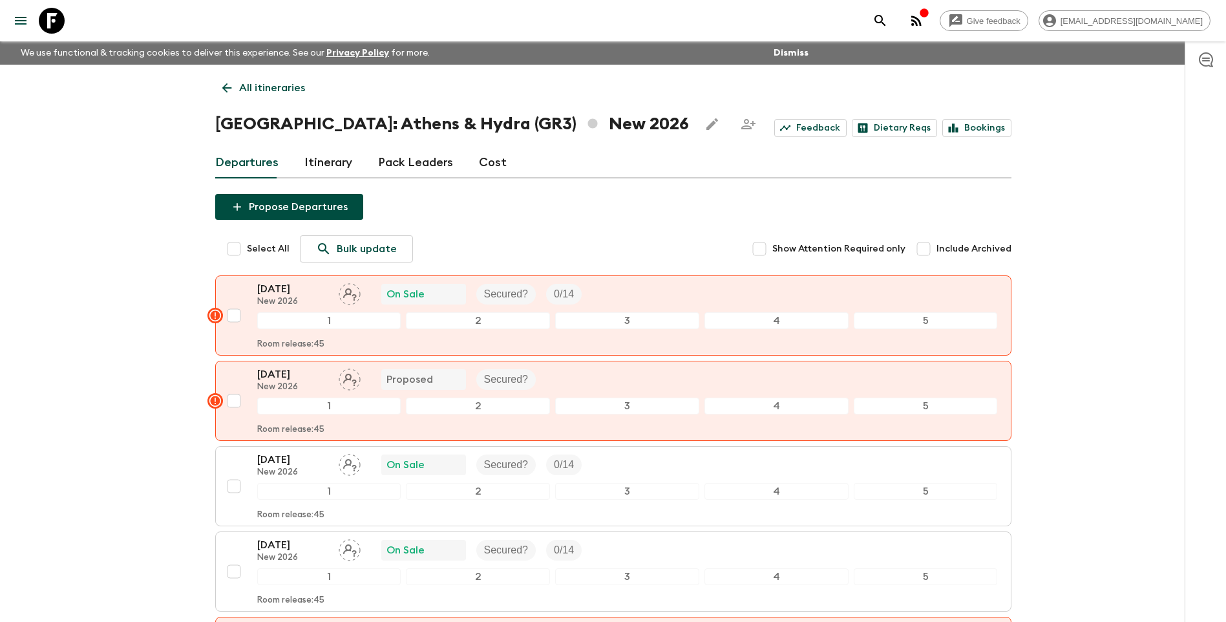
click at [83, 432] on div "Give feedback [EMAIL_ADDRESS][DOMAIN_NAME] We use functional & tracking cookies…" at bounding box center [613, 620] width 1226 height 1241
click at [226, 246] on input "Select All" at bounding box center [234, 249] width 26 height 26
checkbox input "true"
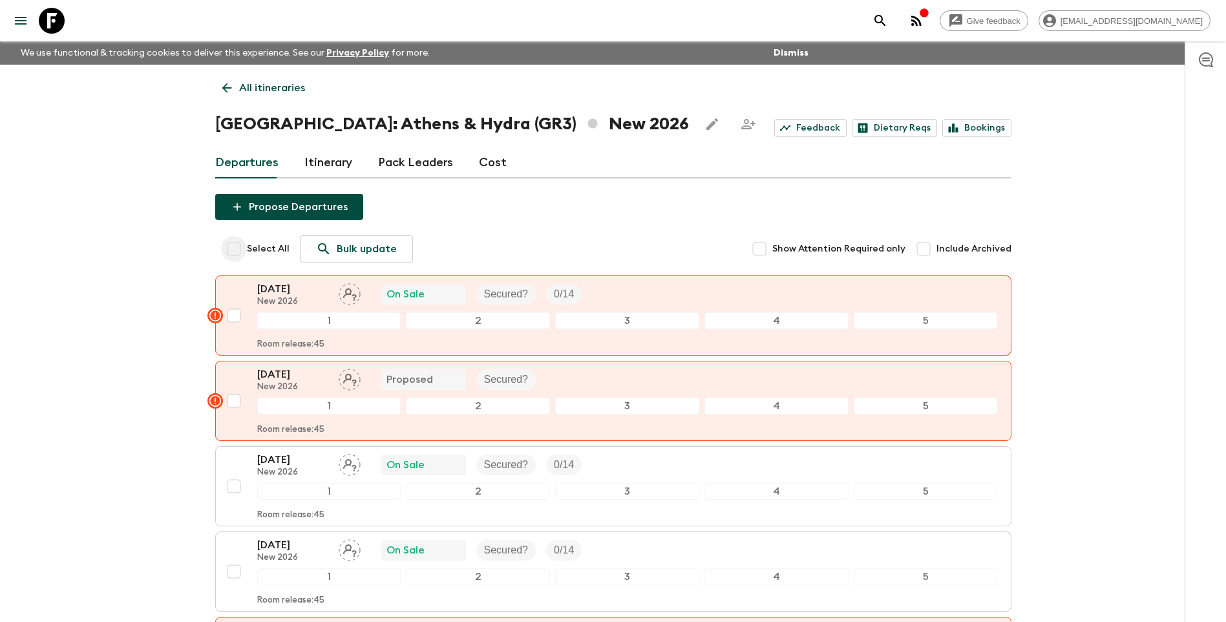
checkbox input "true"
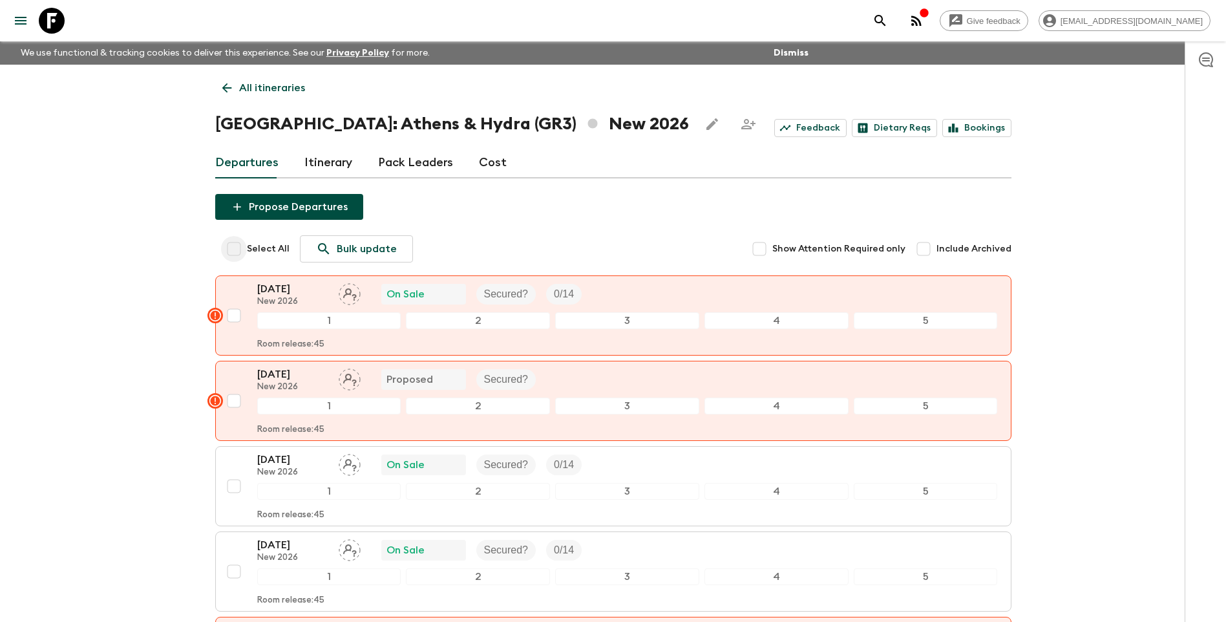
checkbox input "true"
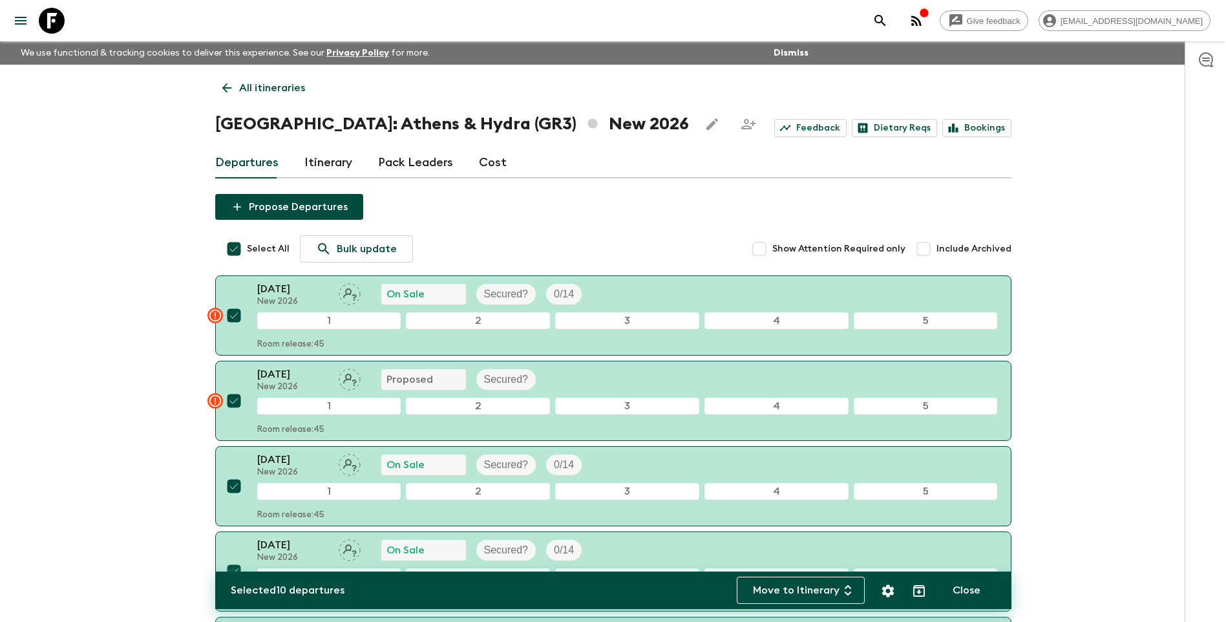
click at [229, 249] on input "Select All" at bounding box center [234, 249] width 26 height 26
checkbox input "false"
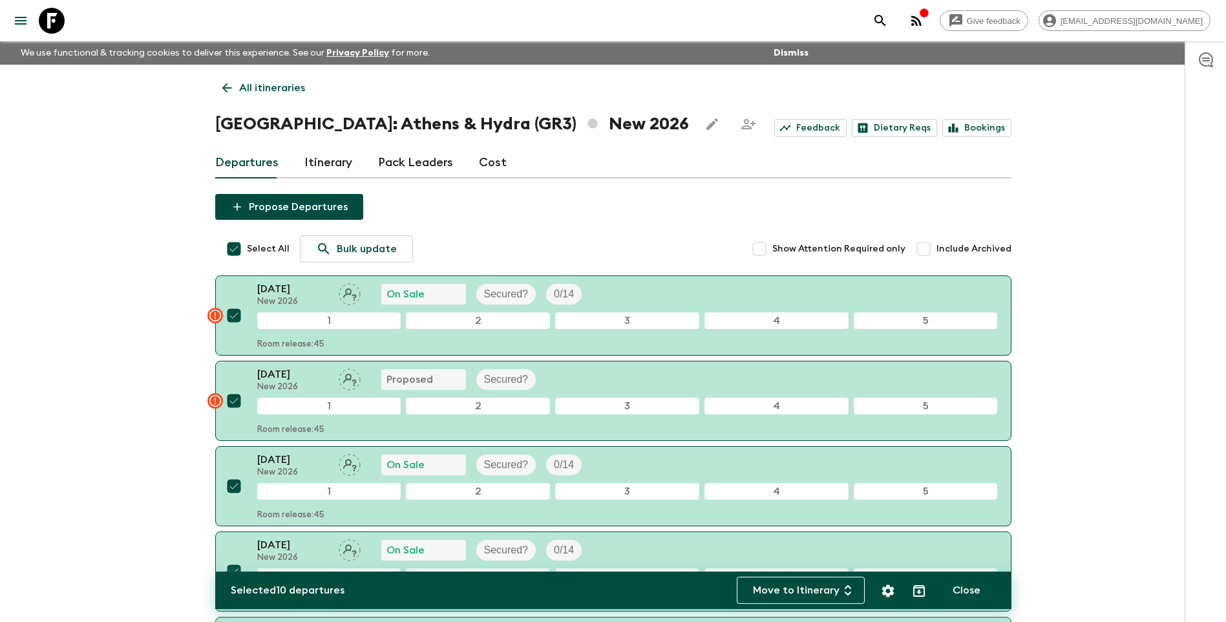
checkbox input "false"
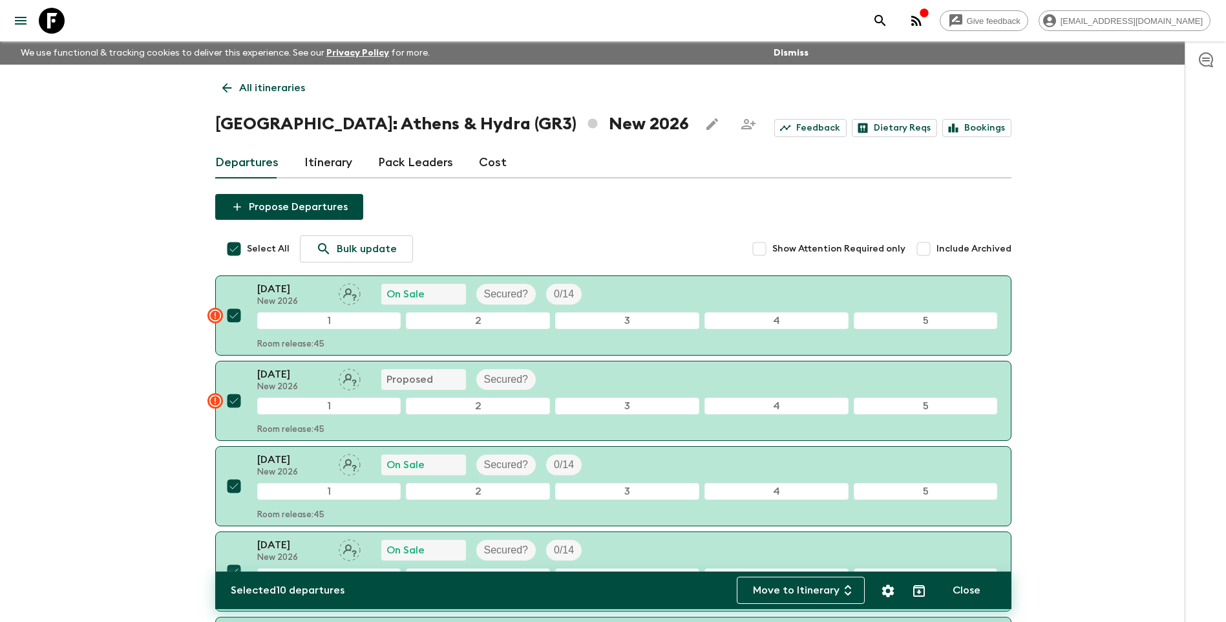
checkbox input "false"
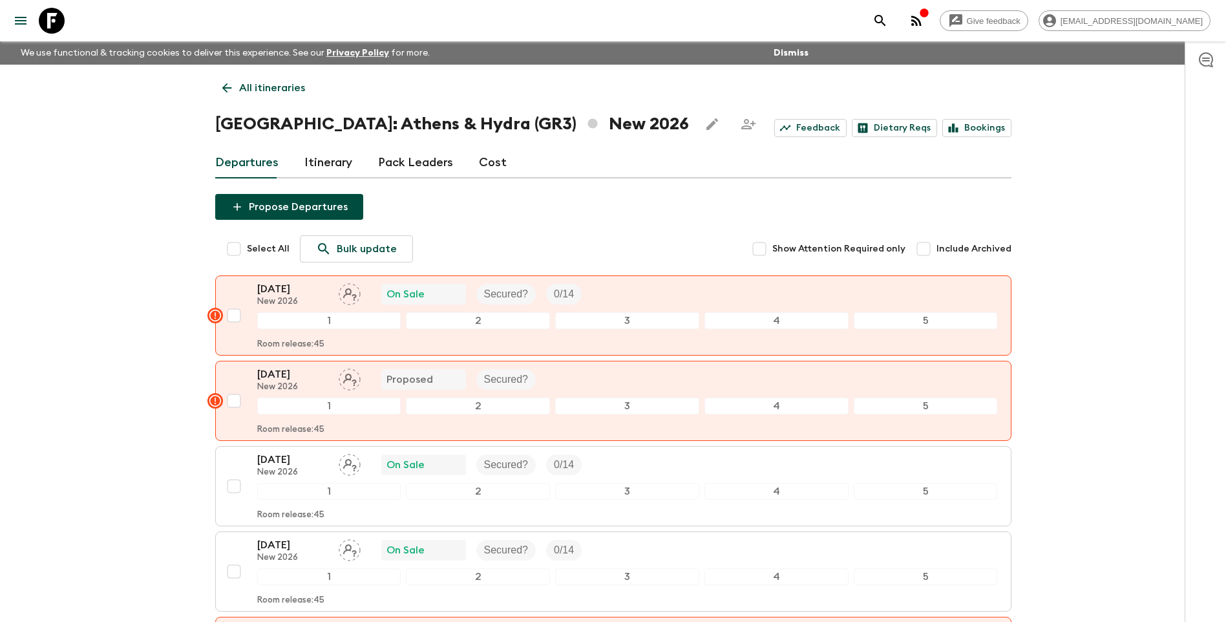
click at [266, 93] on p "All itineraries" at bounding box center [272, 88] width 66 height 16
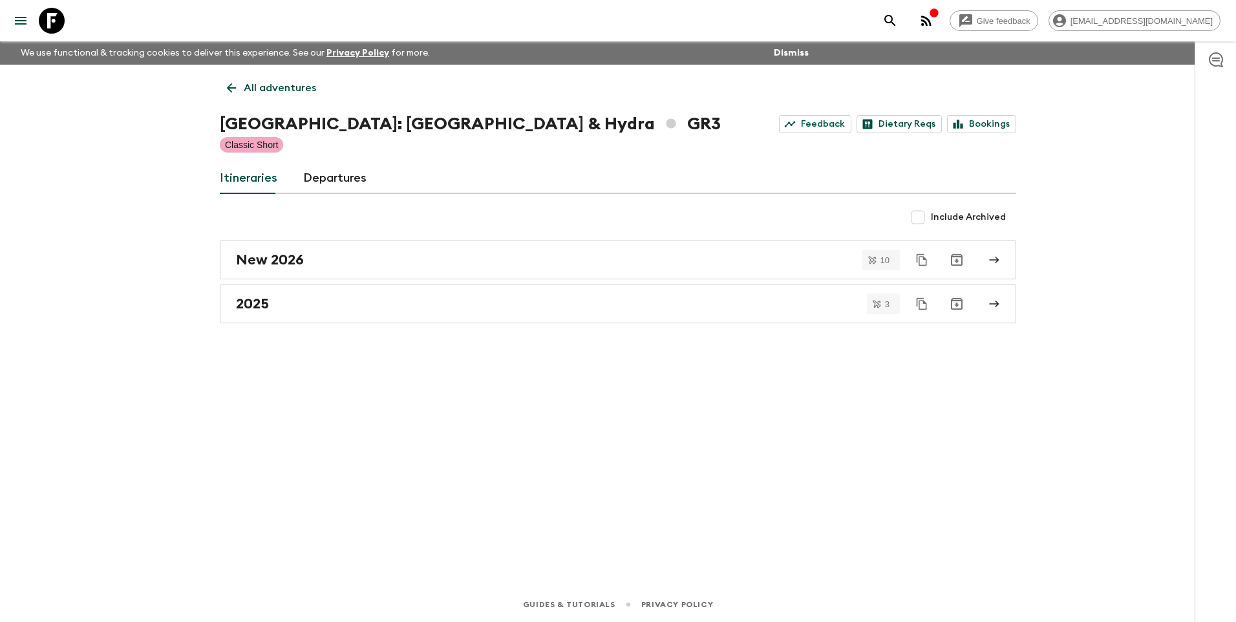
click at [266, 93] on p "All adventures" at bounding box center [280, 88] width 72 height 16
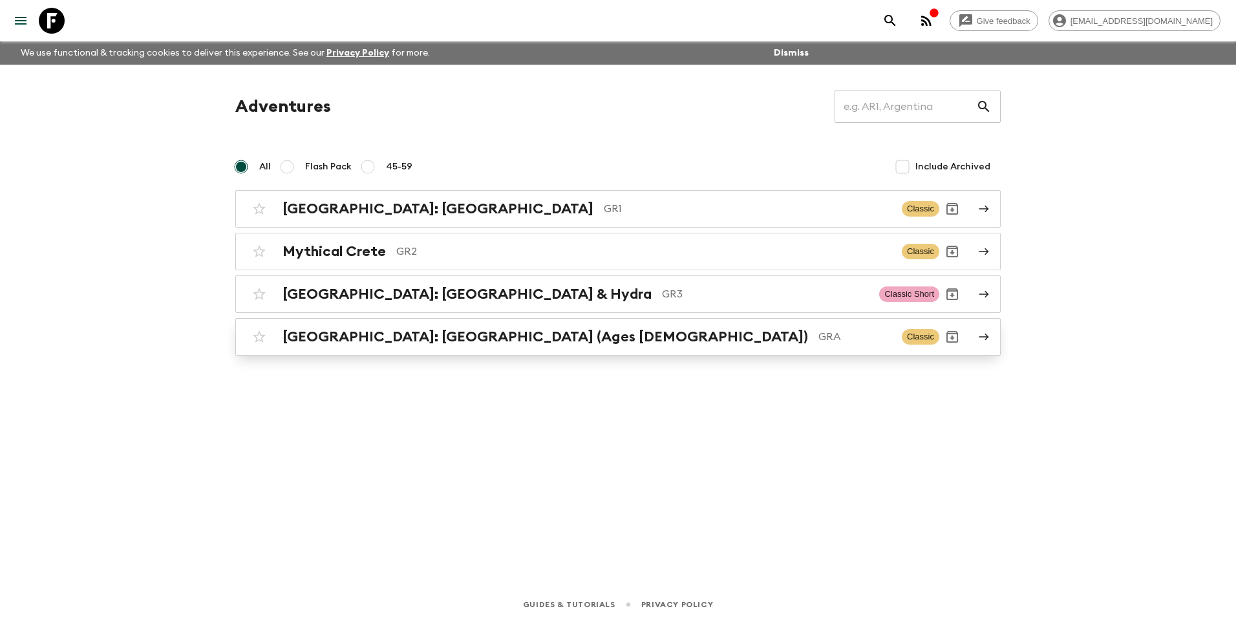
click at [413, 344] on h2 "[GEOGRAPHIC_DATA]: [GEOGRAPHIC_DATA] (Ages [DEMOGRAPHIC_DATA])" at bounding box center [544, 336] width 525 height 17
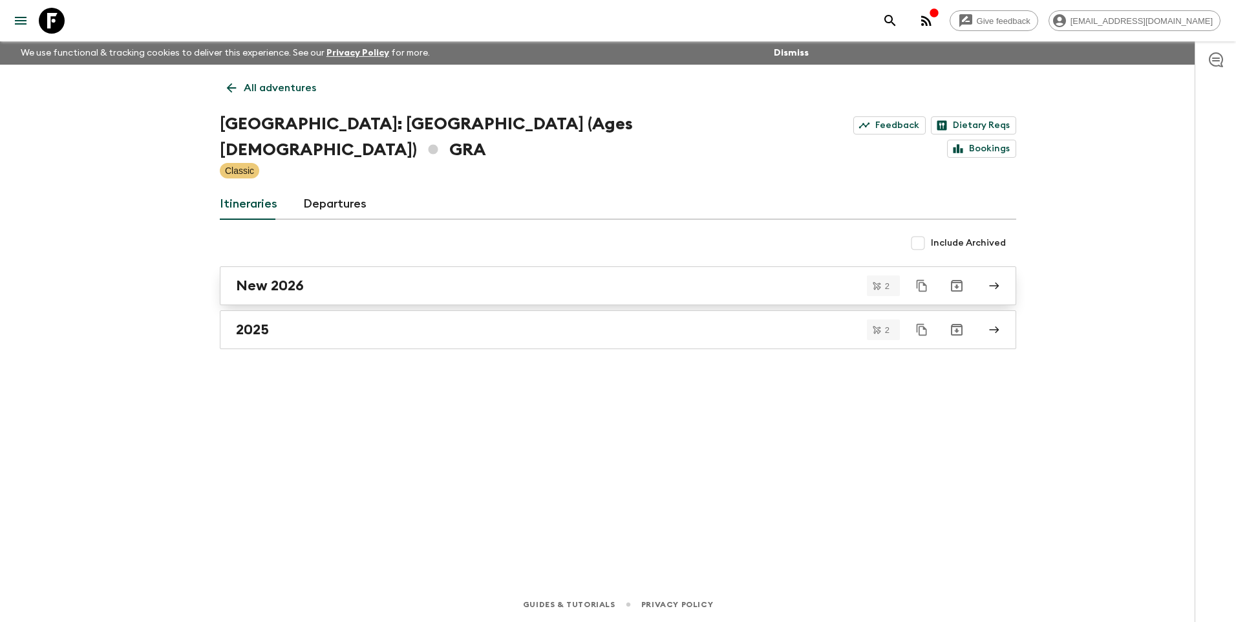
click at [297, 277] on h2 "New 2026" at bounding box center [270, 285] width 68 height 17
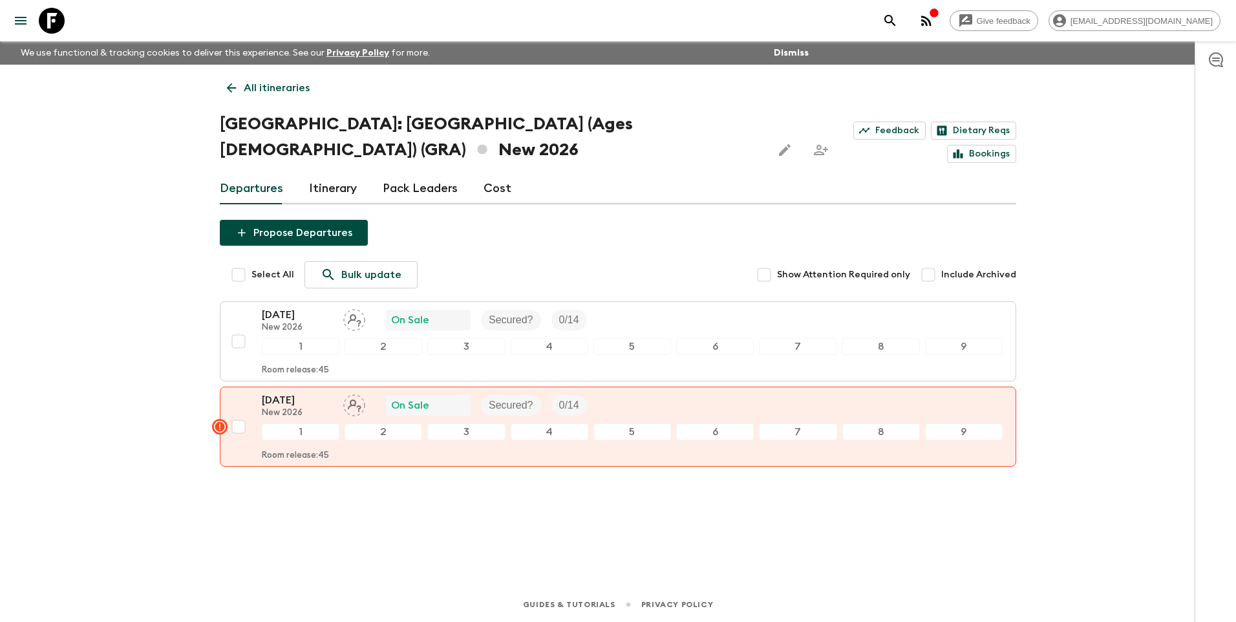
click at [469, 577] on div "Give feedback [EMAIL_ADDRESS][DOMAIN_NAME] We use functional & tracking cookies…" at bounding box center [618, 311] width 1236 height 622
